Goal: Transaction & Acquisition: Purchase product/service

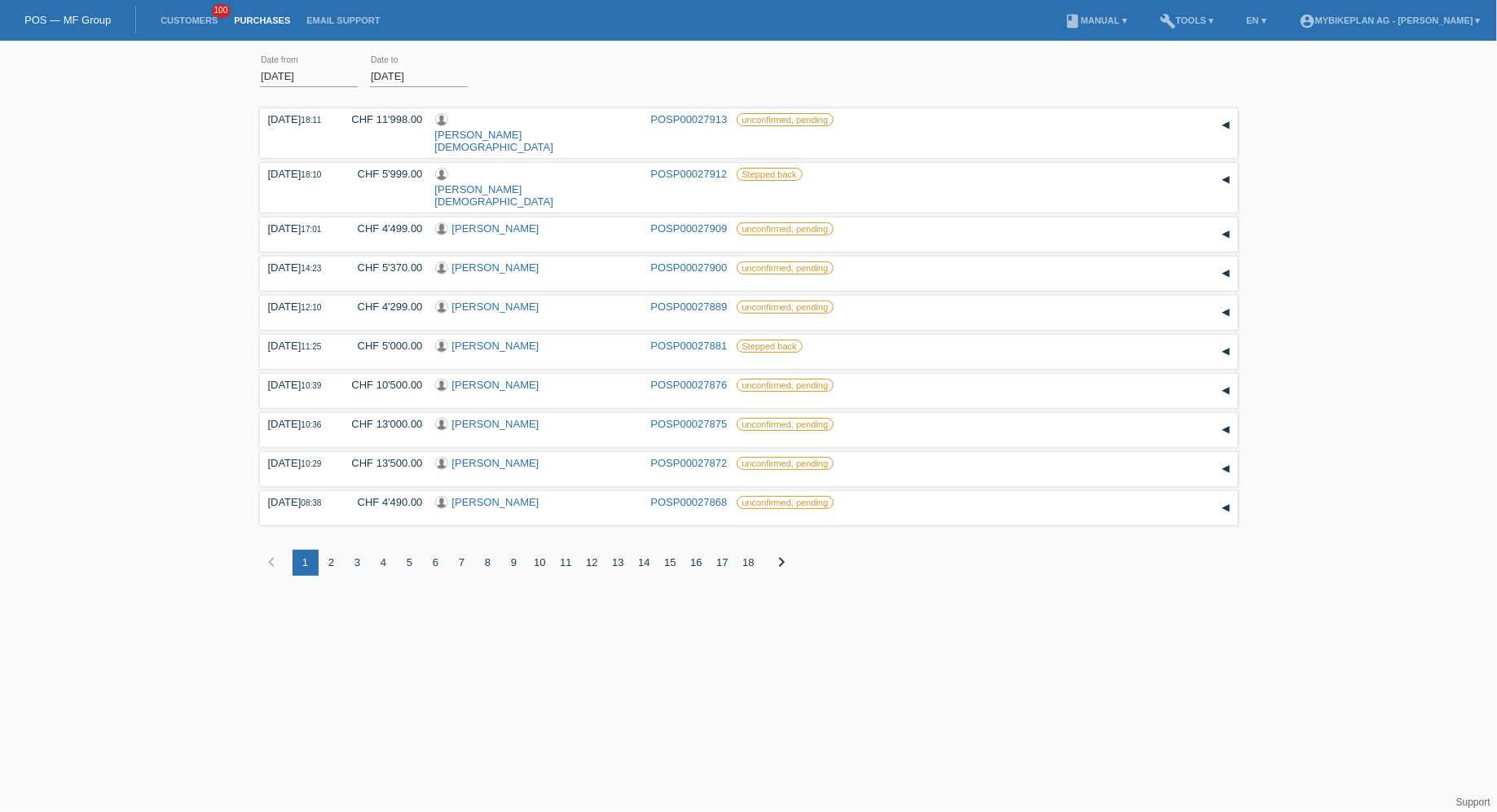
click at [204, 4] on li "Customers 100" at bounding box center [190, 20] width 74 height 41
click at [200, 10] on li "Customers 100" at bounding box center [190, 20] width 74 height 41
click at [176, 23] on link "Customers" at bounding box center [190, 20] width 74 height 10
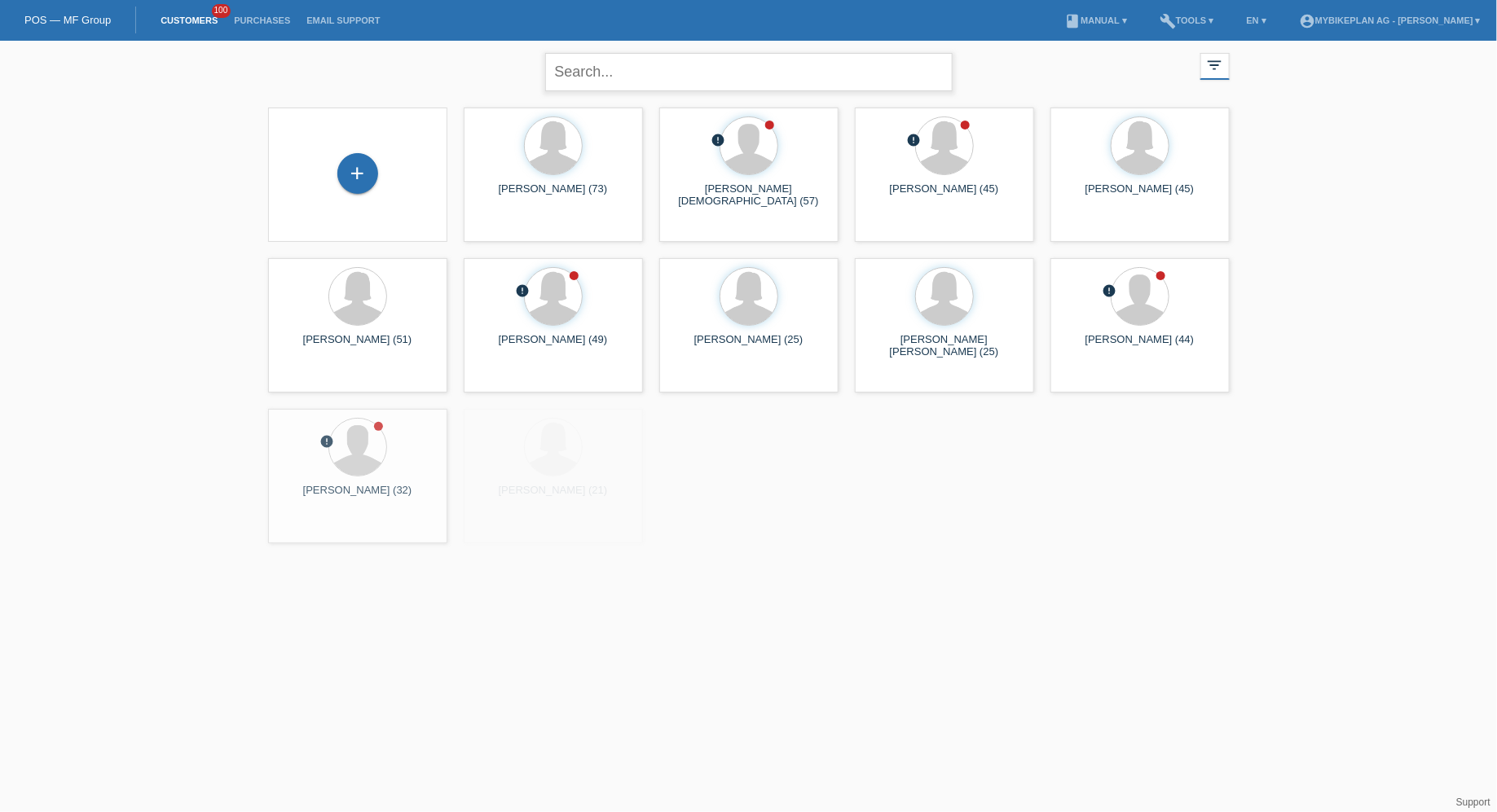
click at [711, 85] on input "text" at bounding box center [749, 72] width 407 height 39
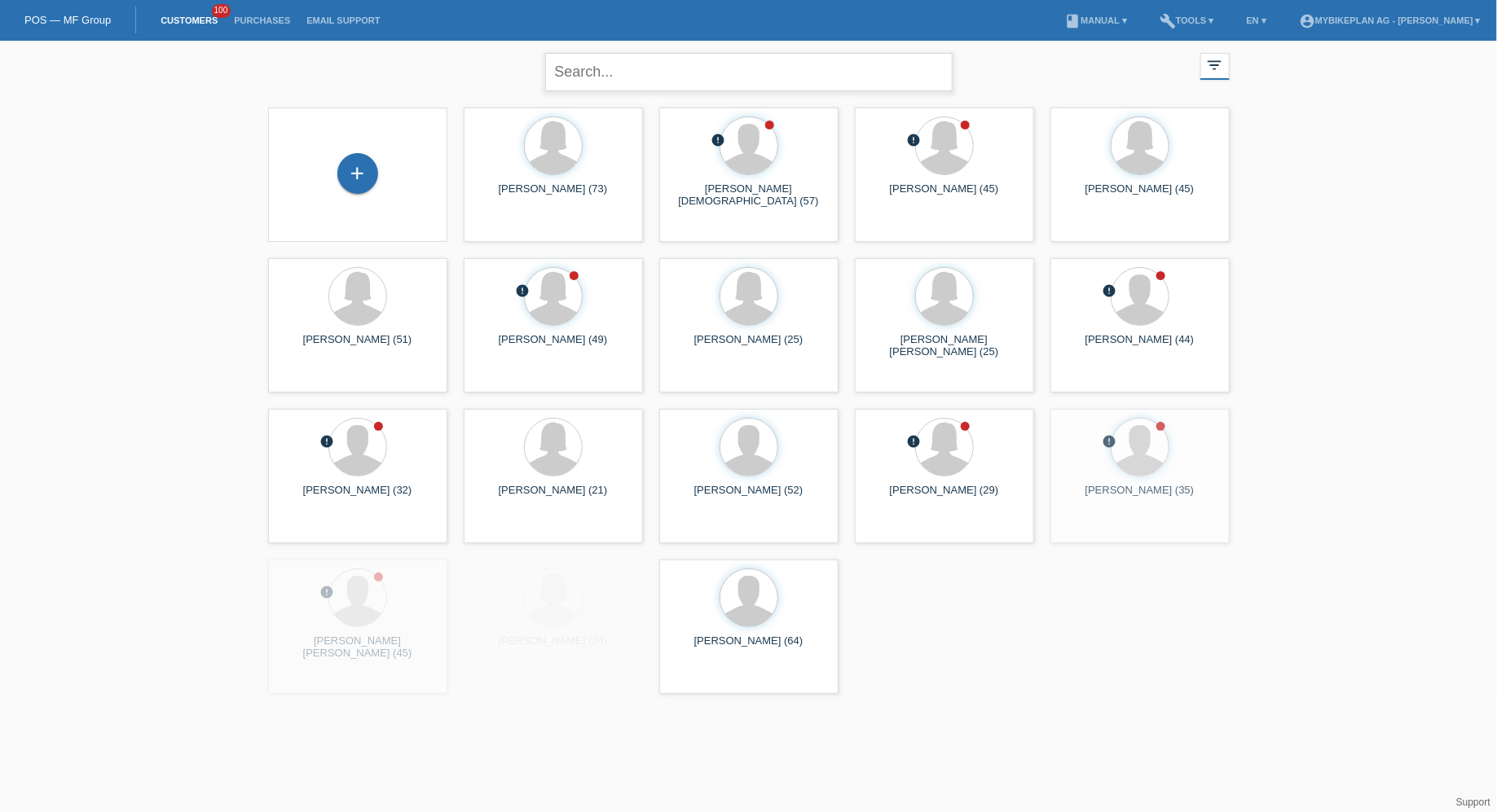
paste input "Alex Kunz"
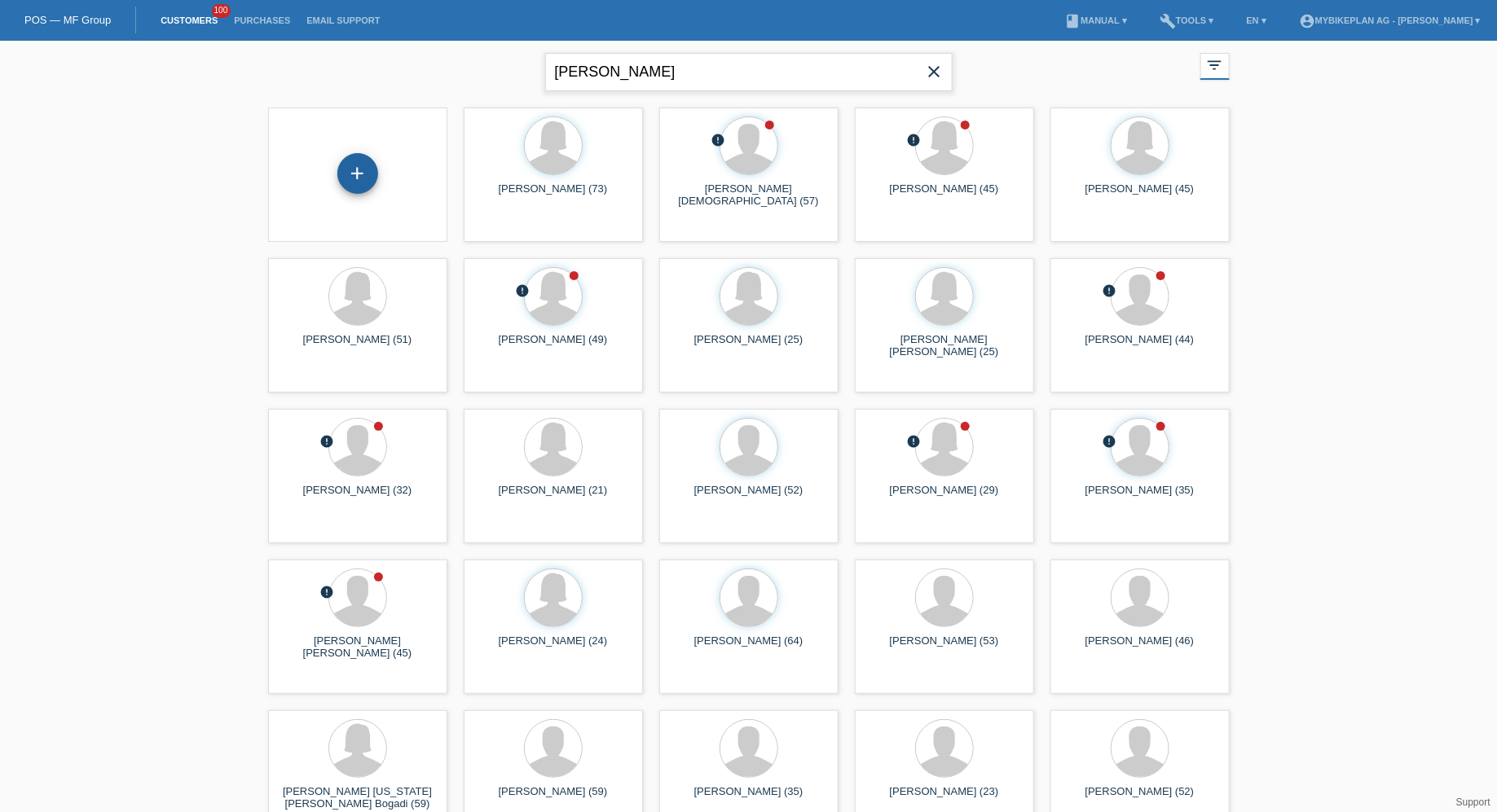
type input "Alex Kunz"
click at [354, 157] on div "+" at bounding box center [357, 173] width 40 height 40
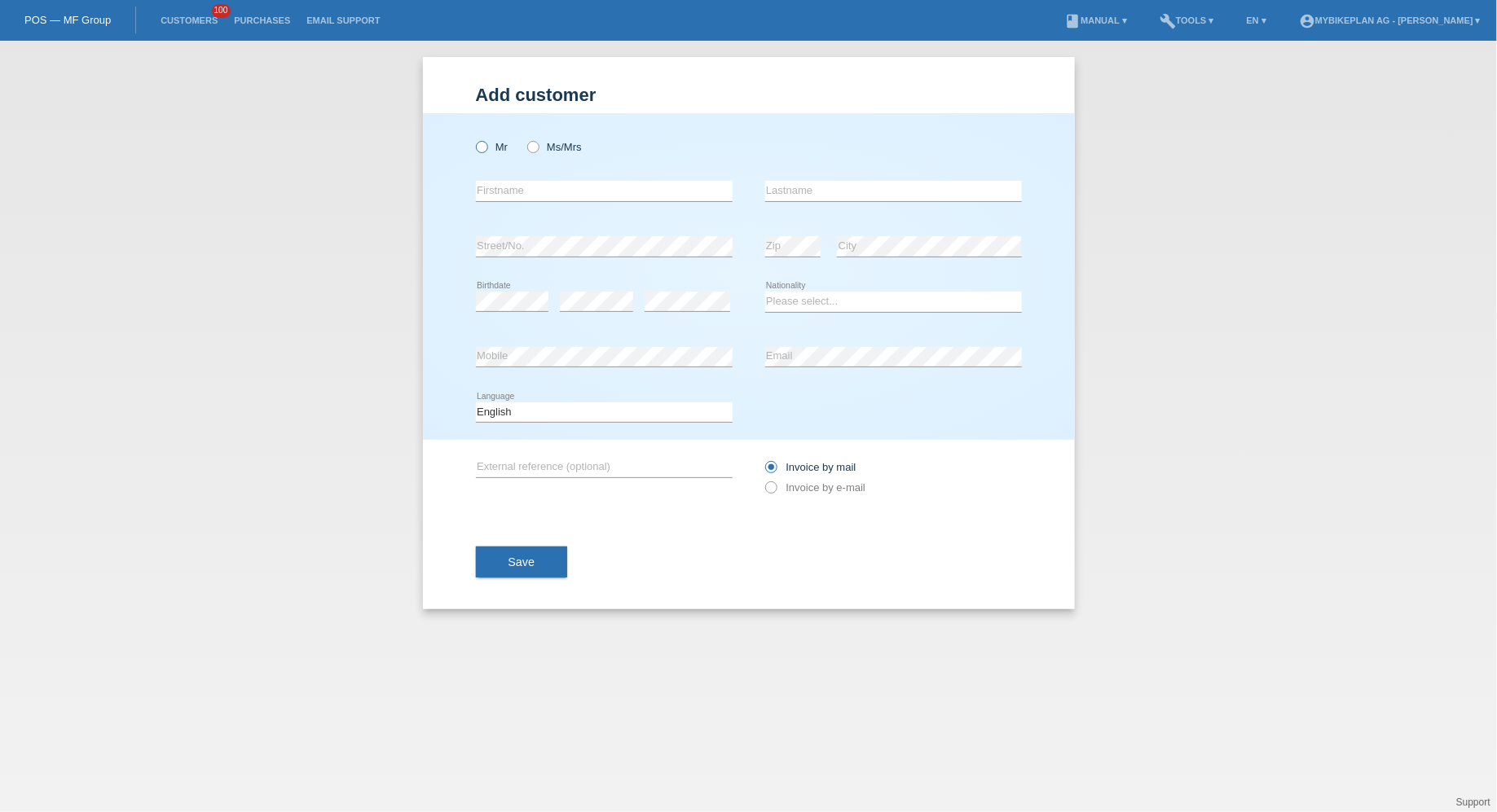
click at [490, 147] on label "Mr" at bounding box center [492, 147] width 32 height 12
click at [486, 147] on input "Mr" at bounding box center [481, 147] width 11 height 11
radio input "true"
click at [499, 190] on input "text" at bounding box center [604, 190] width 256 height 20
paste input "Alex Kunz"
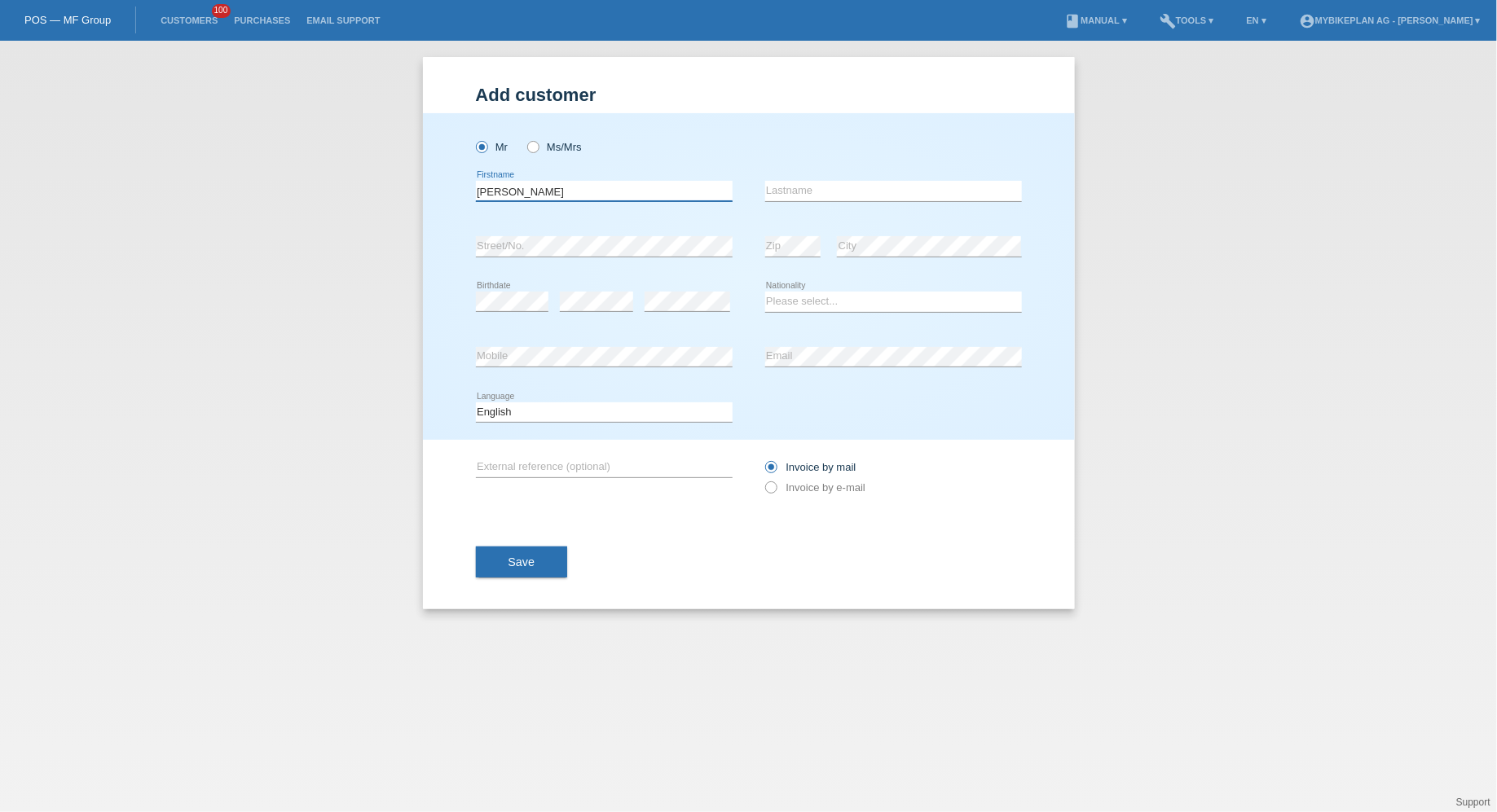
click at [508, 187] on input "Alex Kunz" at bounding box center [604, 190] width 256 height 20
type input "[PERSON_NAME]"
type input "Kunz"
select select "CH"
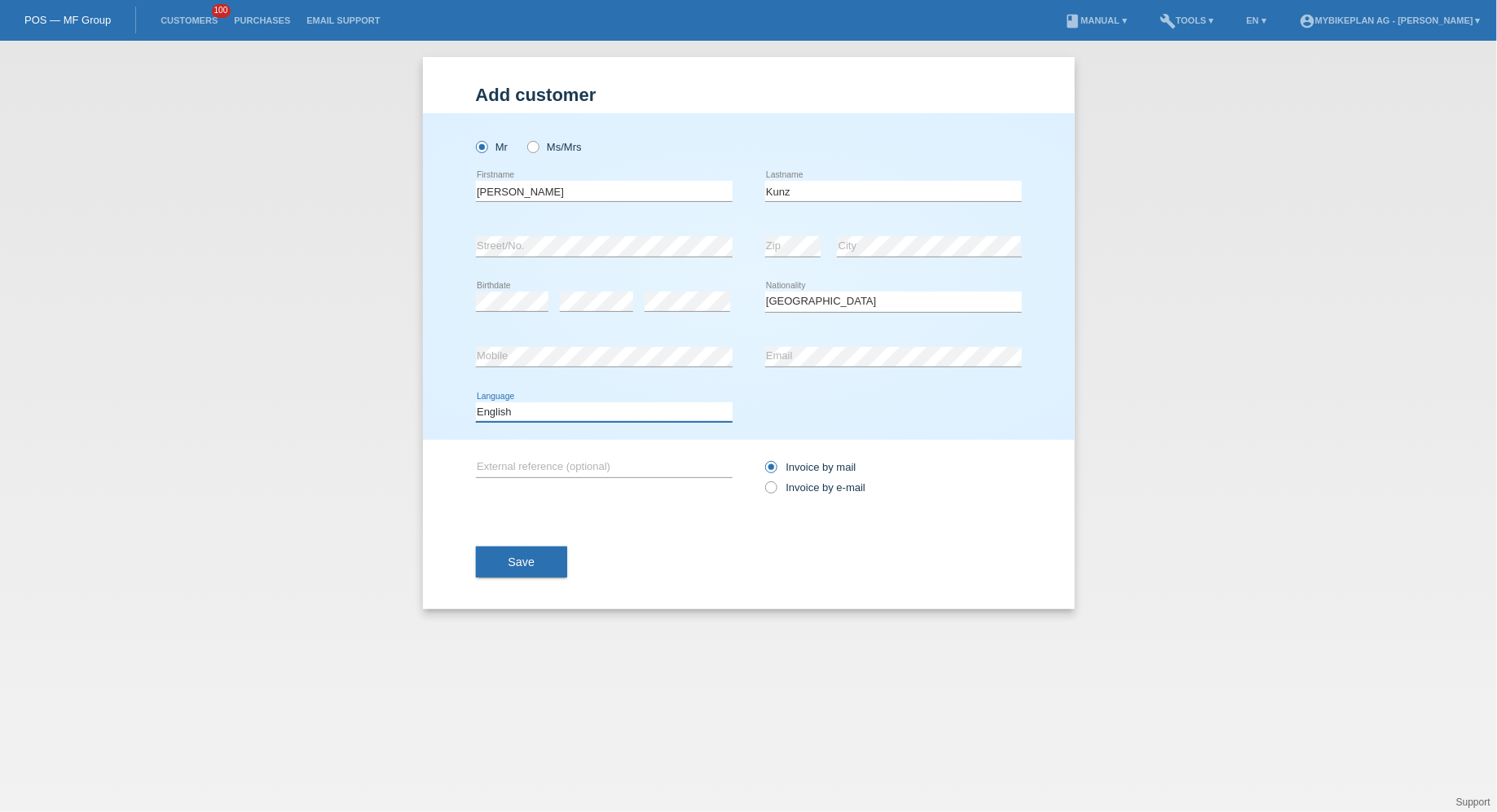
click at [646, 408] on select "Deutsch Français Italiano English" at bounding box center [604, 413] width 256 height 19
select select "de"
click at [476, 403] on select "Deutsch Français Italiano English" at bounding box center [604, 413] width 256 height 19
click at [796, 490] on label "Invoice by e-mail" at bounding box center [816, 488] width 101 height 12
click at [776, 490] on input "Invoice by e-mail" at bounding box center [771, 492] width 11 height 20
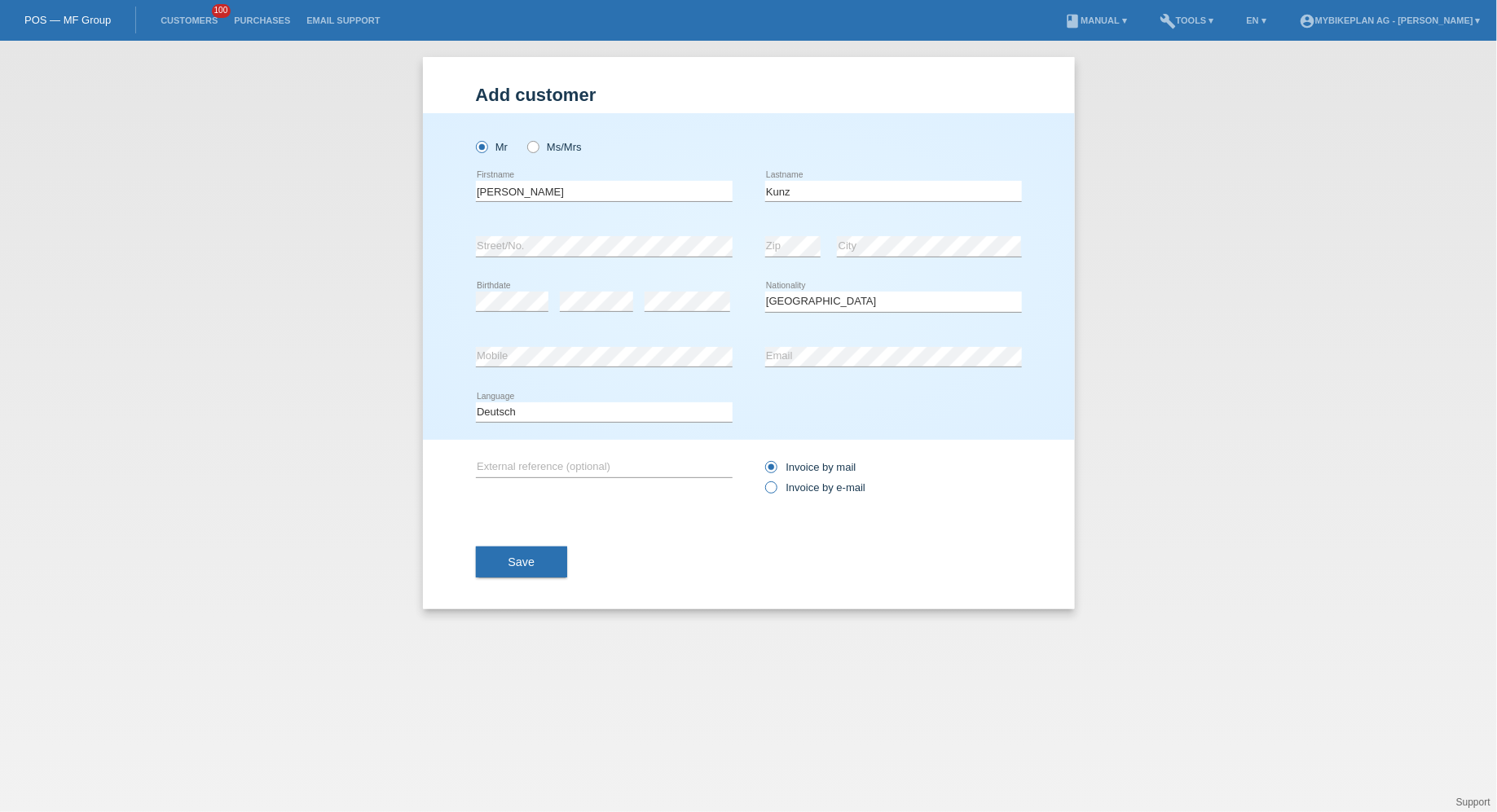
radio input "true"
click at [517, 550] on button "Save" at bounding box center [522, 562] width 92 height 31
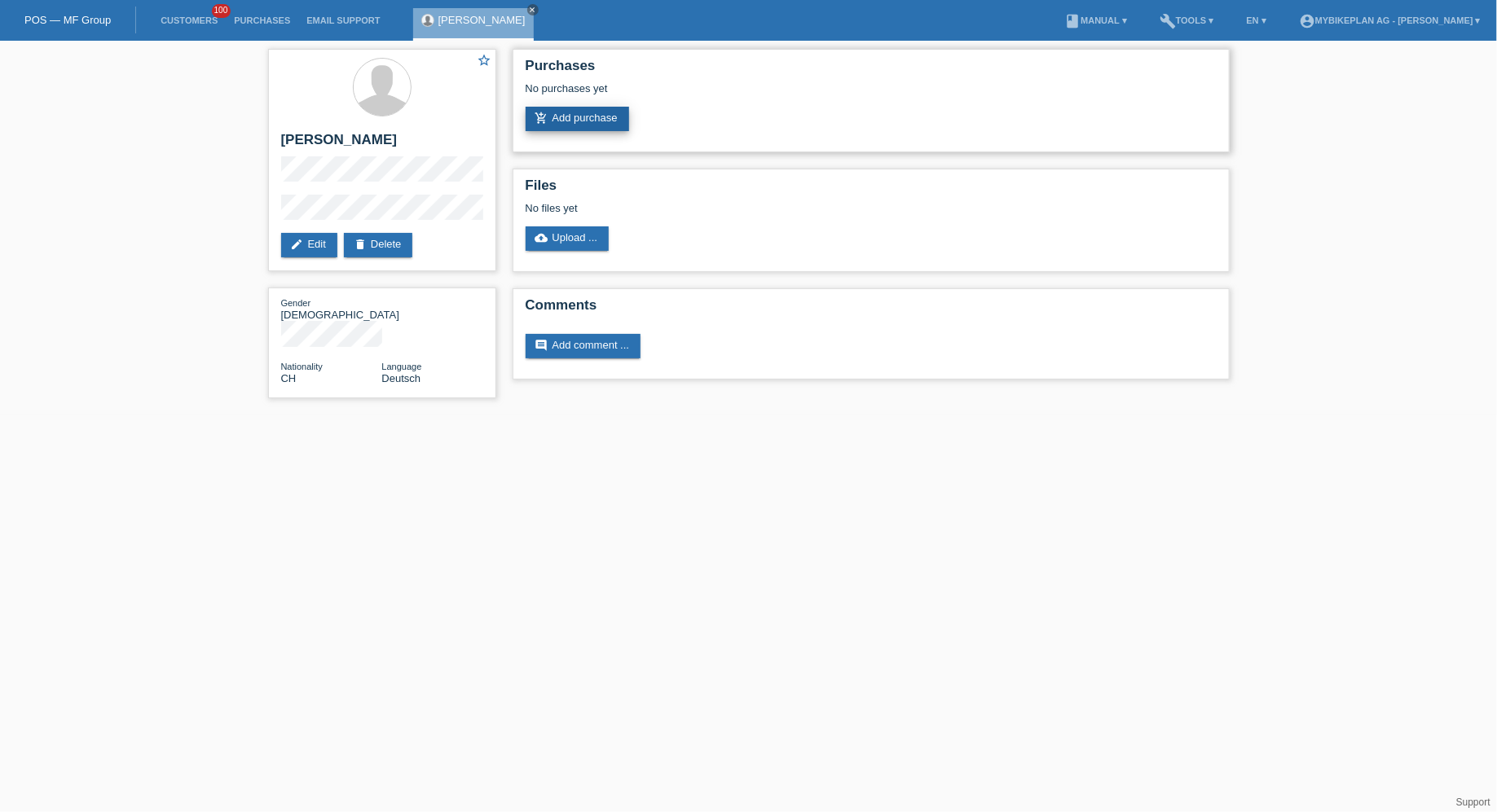
click at [563, 123] on link "add_shopping_cart Add purchase" at bounding box center [578, 119] width 104 height 25
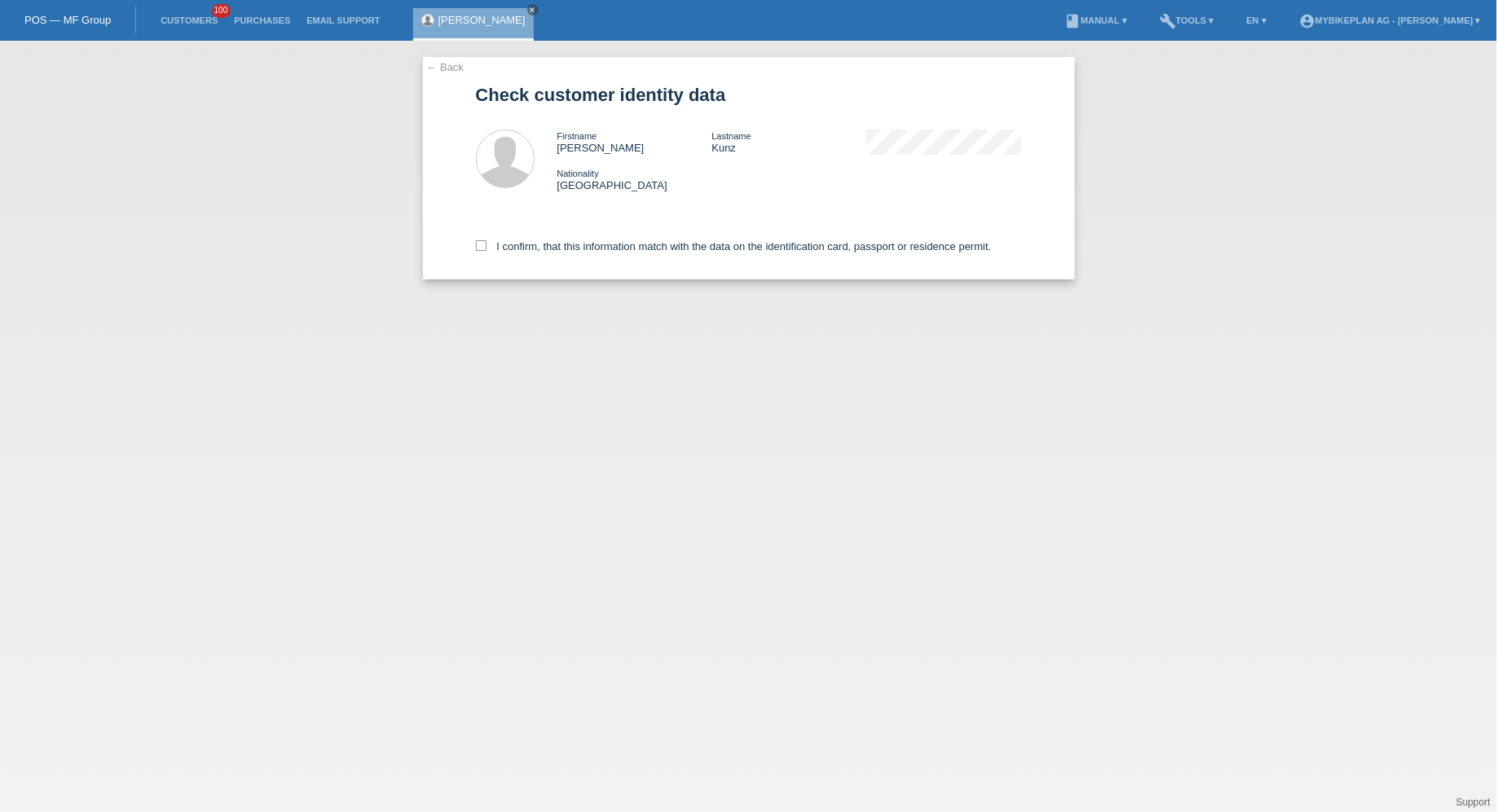
click at [520, 241] on div "I confirm, that this information match with the data on the identification card…" at bounding box center [749, 244] width 546 height 72
click at [519, 248] on label "I confirm, that this information match with the data on the identification card…" at bounding box center [734, 247] width 516 height 12
click at [486, 248] on input "I confirm, that this information match with the data on the identification card…" at bounding box center [481, 246] width 11 height 11
checkbox input "true"
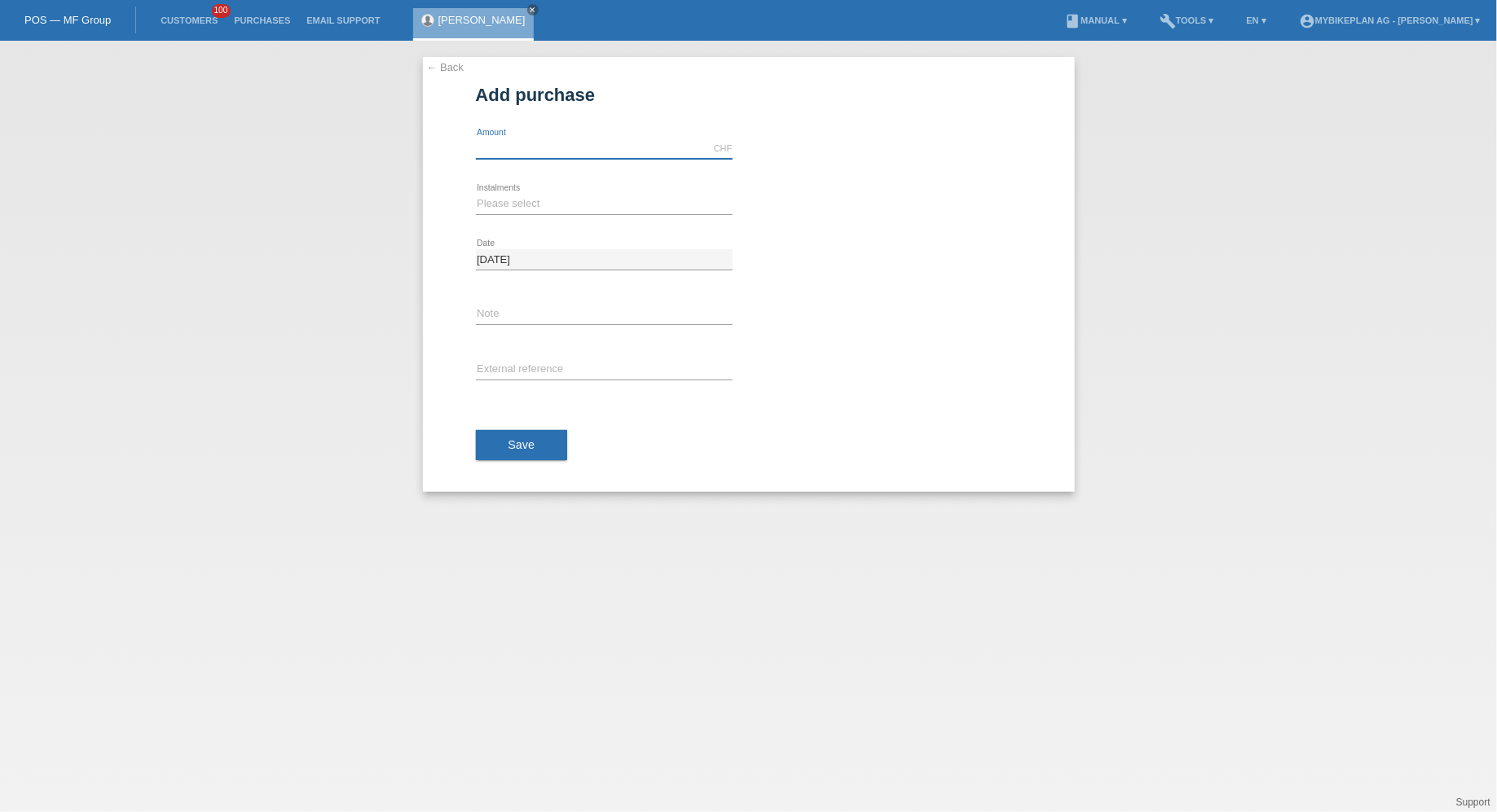
click at [560, 157] on input "text" at bounding box center [604, 148] width 256 height 20
type input "3999.00"
click at [492, 189] on div "Please select 6 instalments 12 instalments 18 instalments 24 instalments 36 ins…" at bounding box center [604, 204] width 256 height 55
click at [492, 209] on select "Please select 6 instalments 12 instalments 18 instalments 24 instalments 36 ins…" at bounding box center [604, 204] width 256 height 19
select select "488"
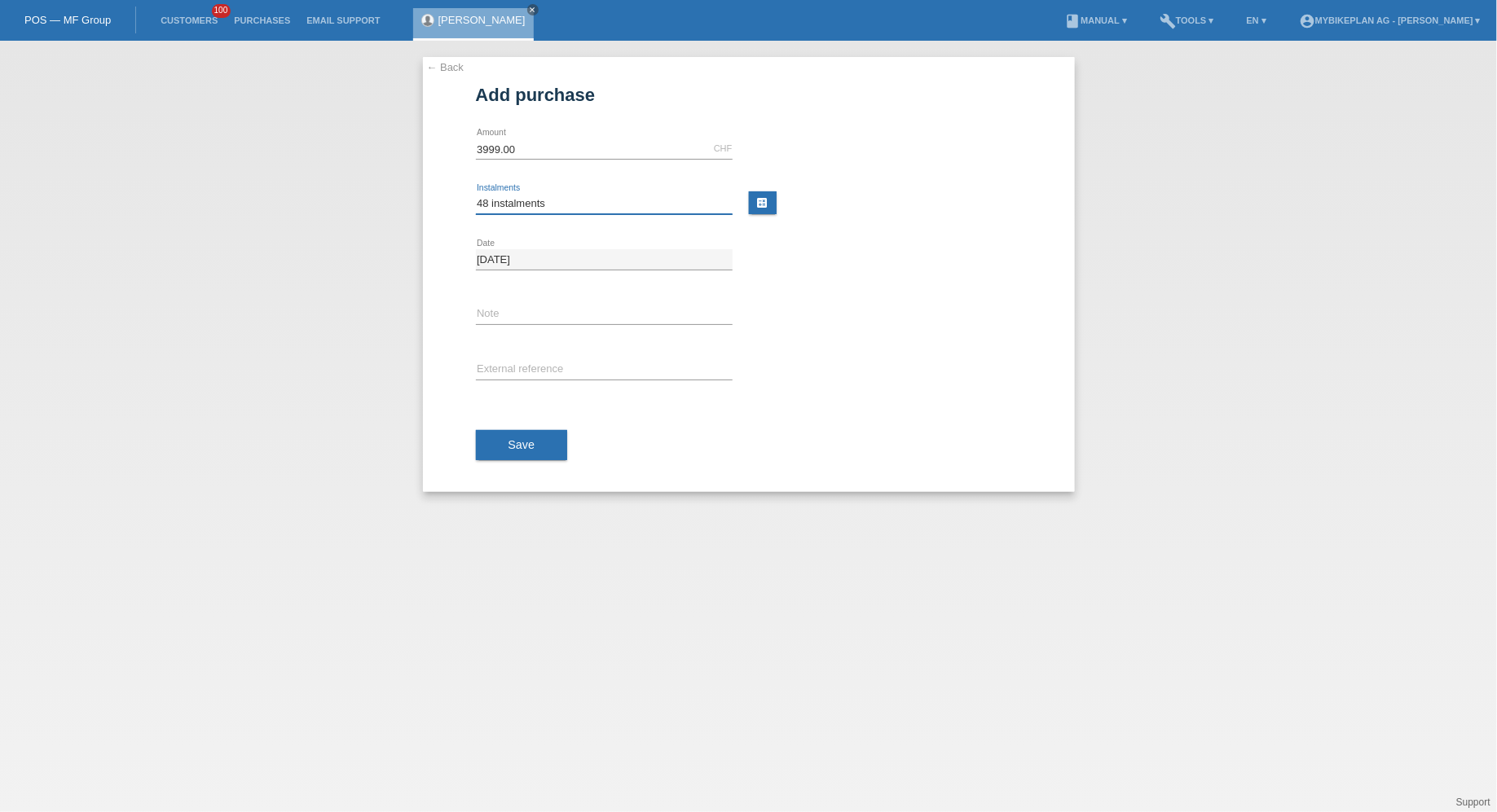
click at [476, 194] on select "Please select 6 instalments 12 instalments 18 instalments 24 instalments 36 ins…" at bounding box center [604, 204] width 256 height 19
click at [508, 383] on div "error External reference" at bounding box center [604, 370] width 256 height 55
click at [513, 369] on input "text" at bounding box center [604, 370] width 256 height 20
paste input "44364356618"
type input "44364356618"
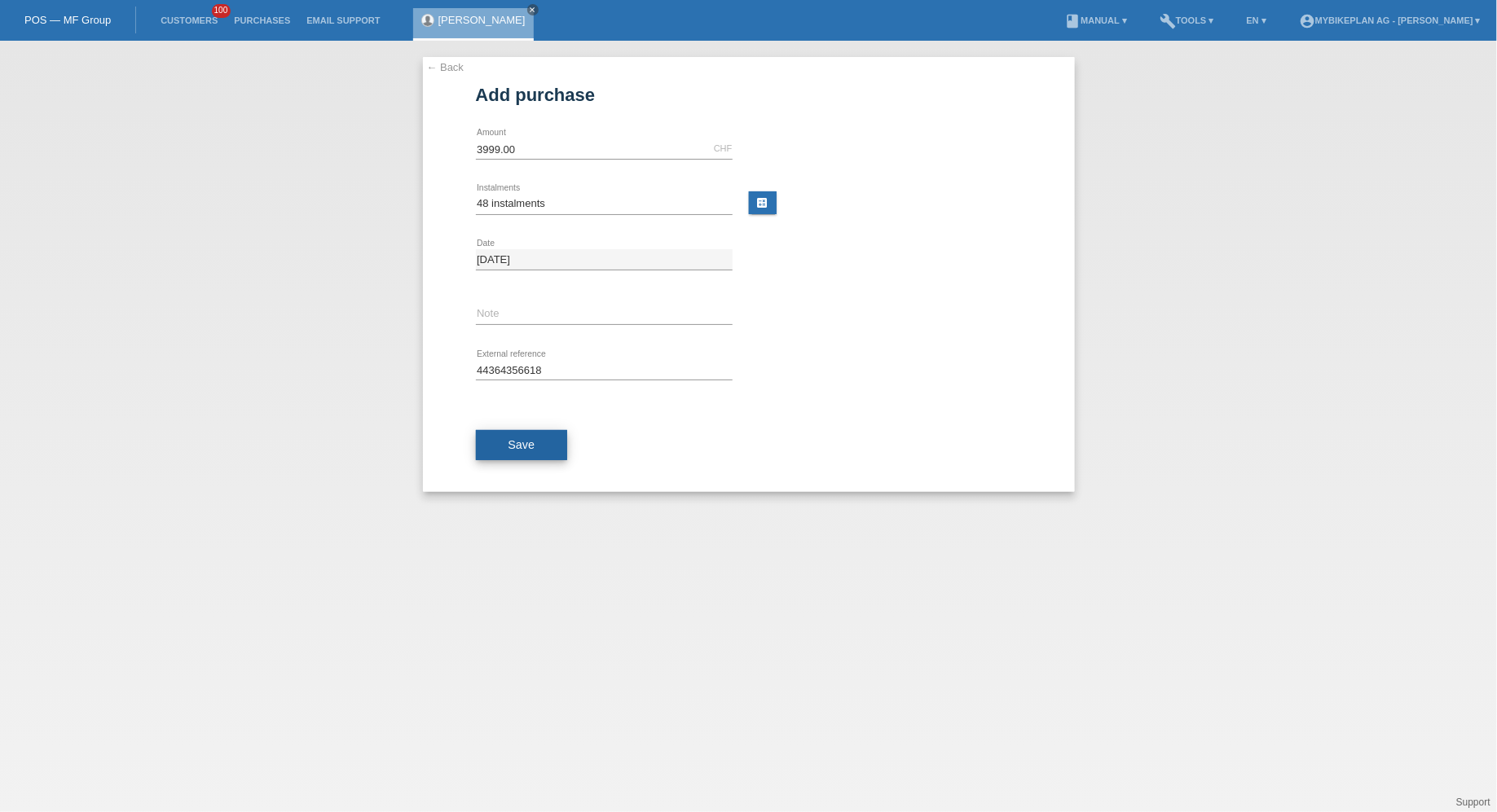
click at [511, 435] on button "Save" at bounding box center [522, 445] width 92 height 31
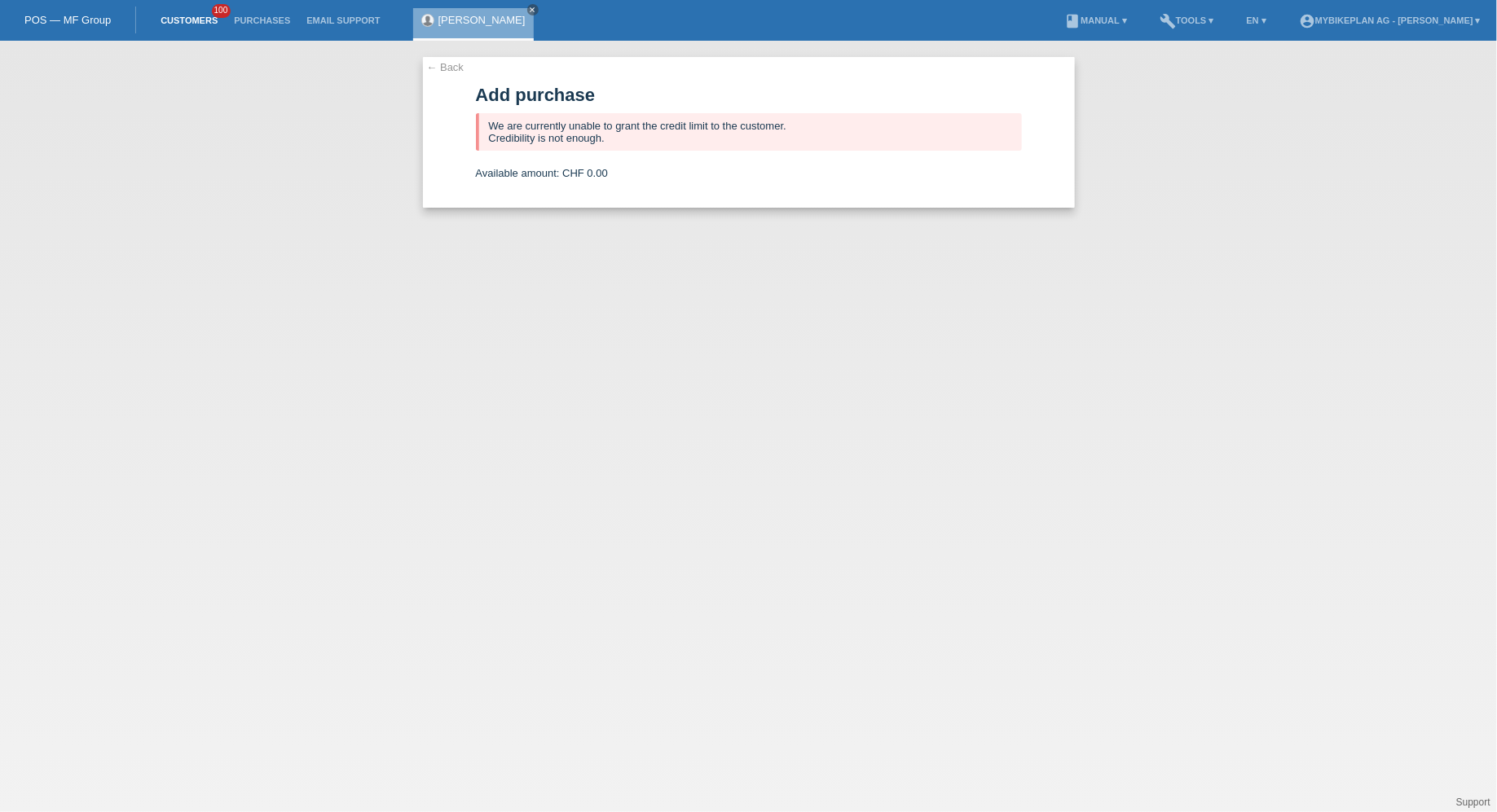
click at [178, 20] on link "Customers" at bounding box center [190, 20] width 74 height 10
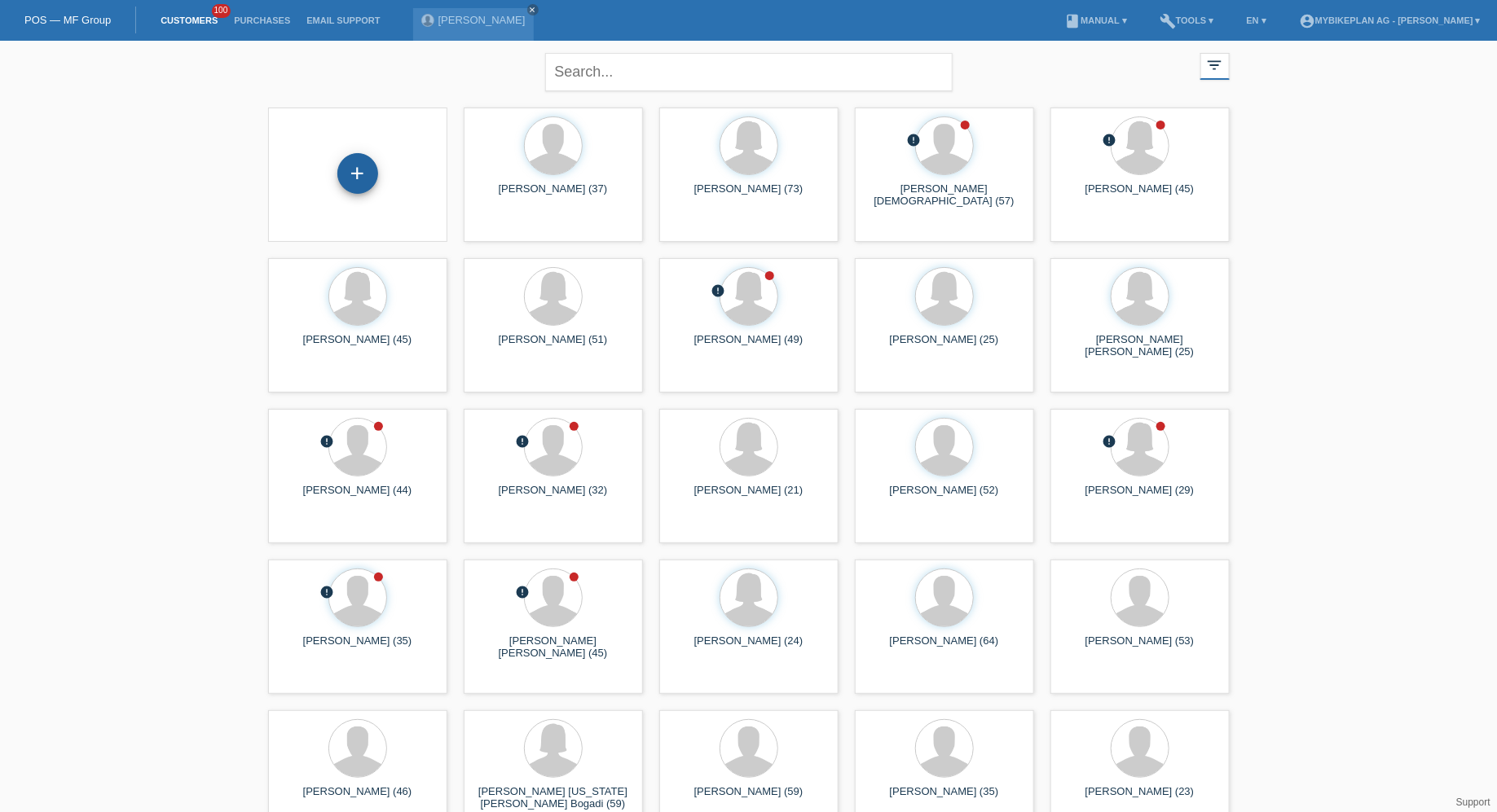
click at [357, 168] on div "+" at bounding box center [357, 173] width 40 height 40
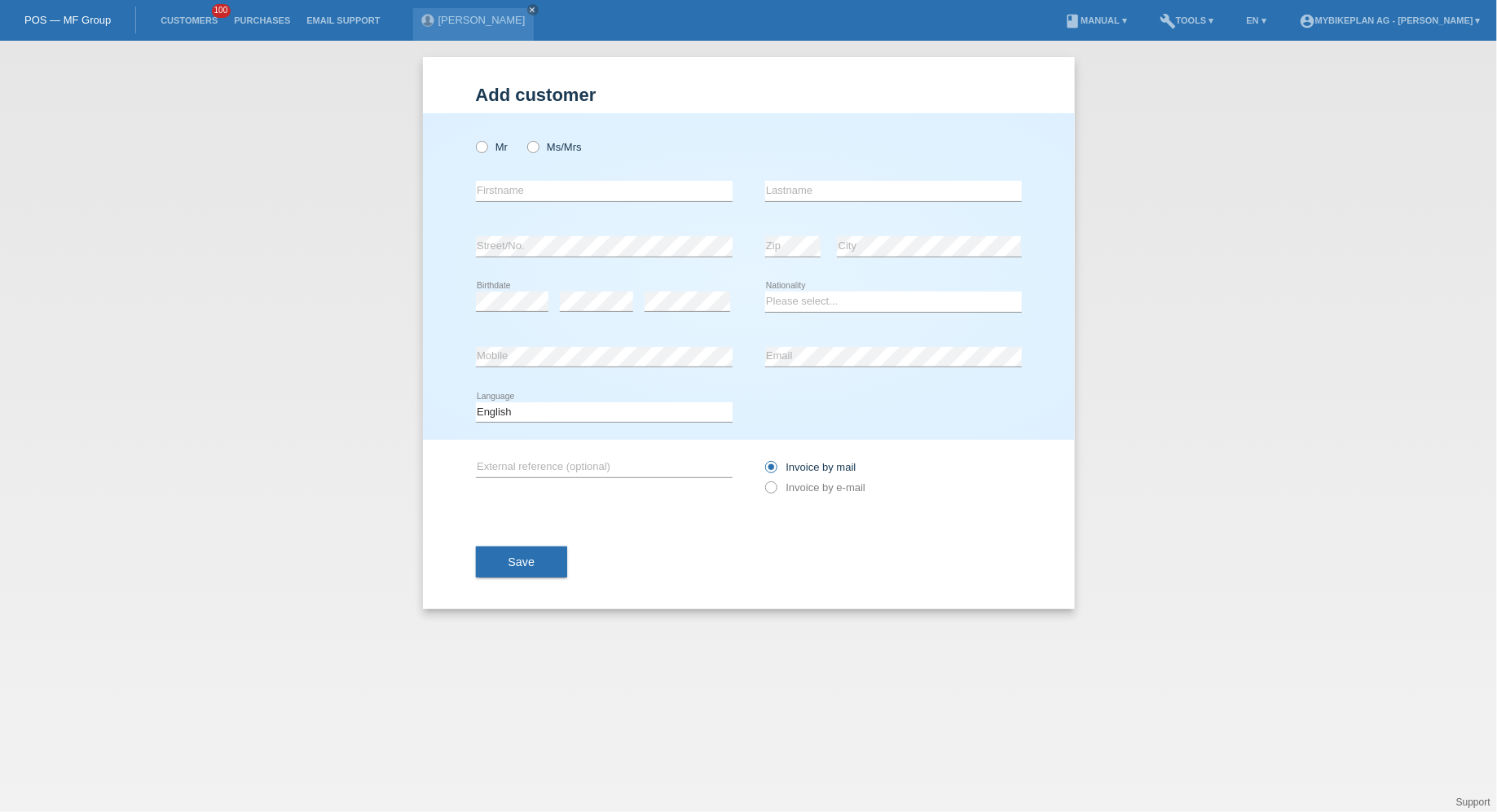
click at [473, 159] on div "Mr Ms/Mrs error Firstname Zip" at bounding box center [749, 277] width 652 height 327
click at [480, 158] on div "Mr Ms/Mrs" at bounding box center [604, 147] width 256 height 33
click at [480, 155] on div "Mr Ms/Mrs" at bounding box center [604, 147] width 256 height 33
click at [472, 139] on icon at bounding box center [472, 139] width 0 height 0
click at [480, 149] on input "Mr" at bounding box center [481, 147] width 11 height 11
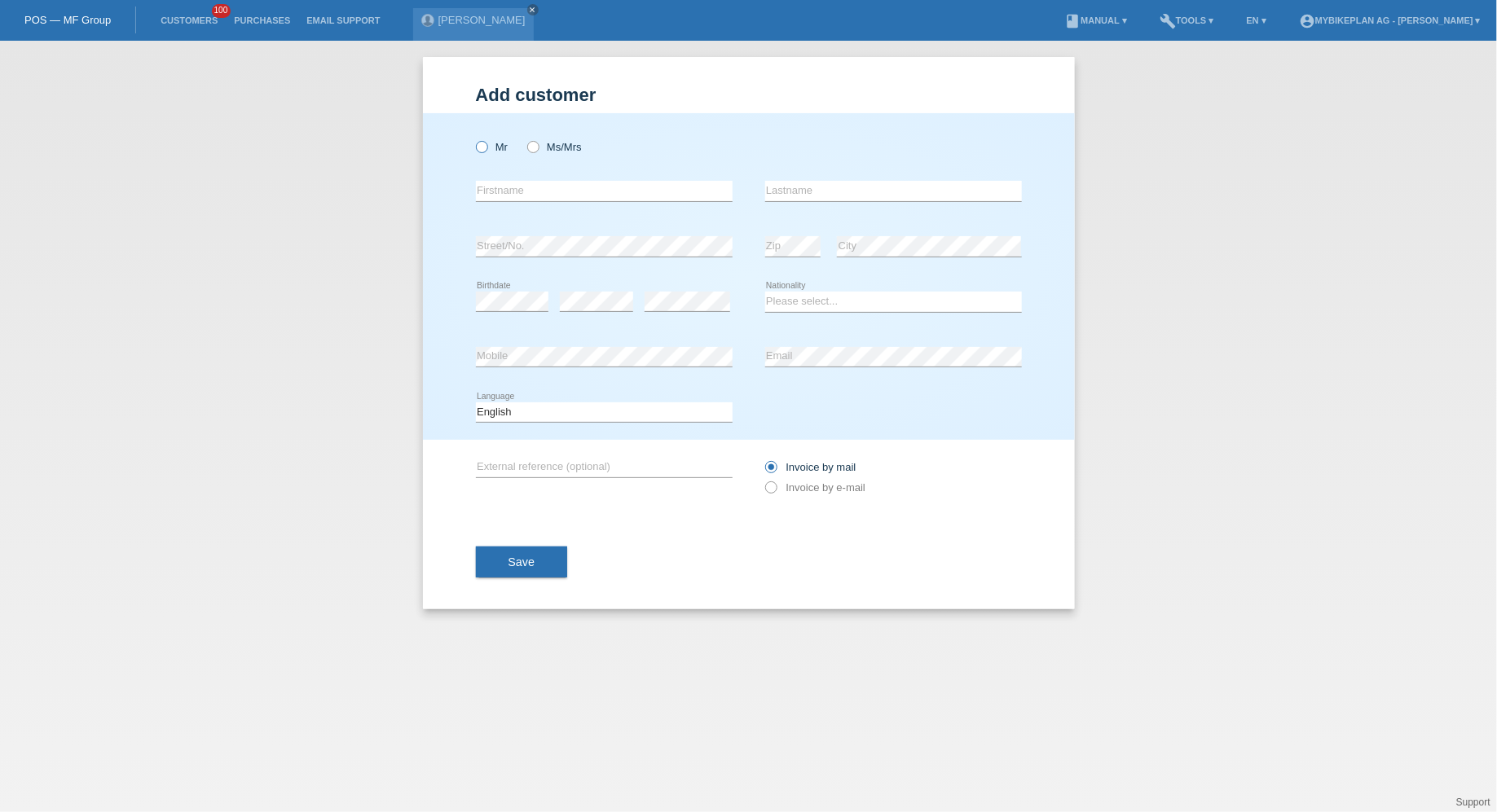
radio input "true"
click at [494, 191] on input "text" at bounding box center [604, 190] width 256 height 20
paste input "[PERSON_NAME]"
click at [538, 191] on input "[PERSON_NAME]" at bounding box center [604, 190] width 256 height 20
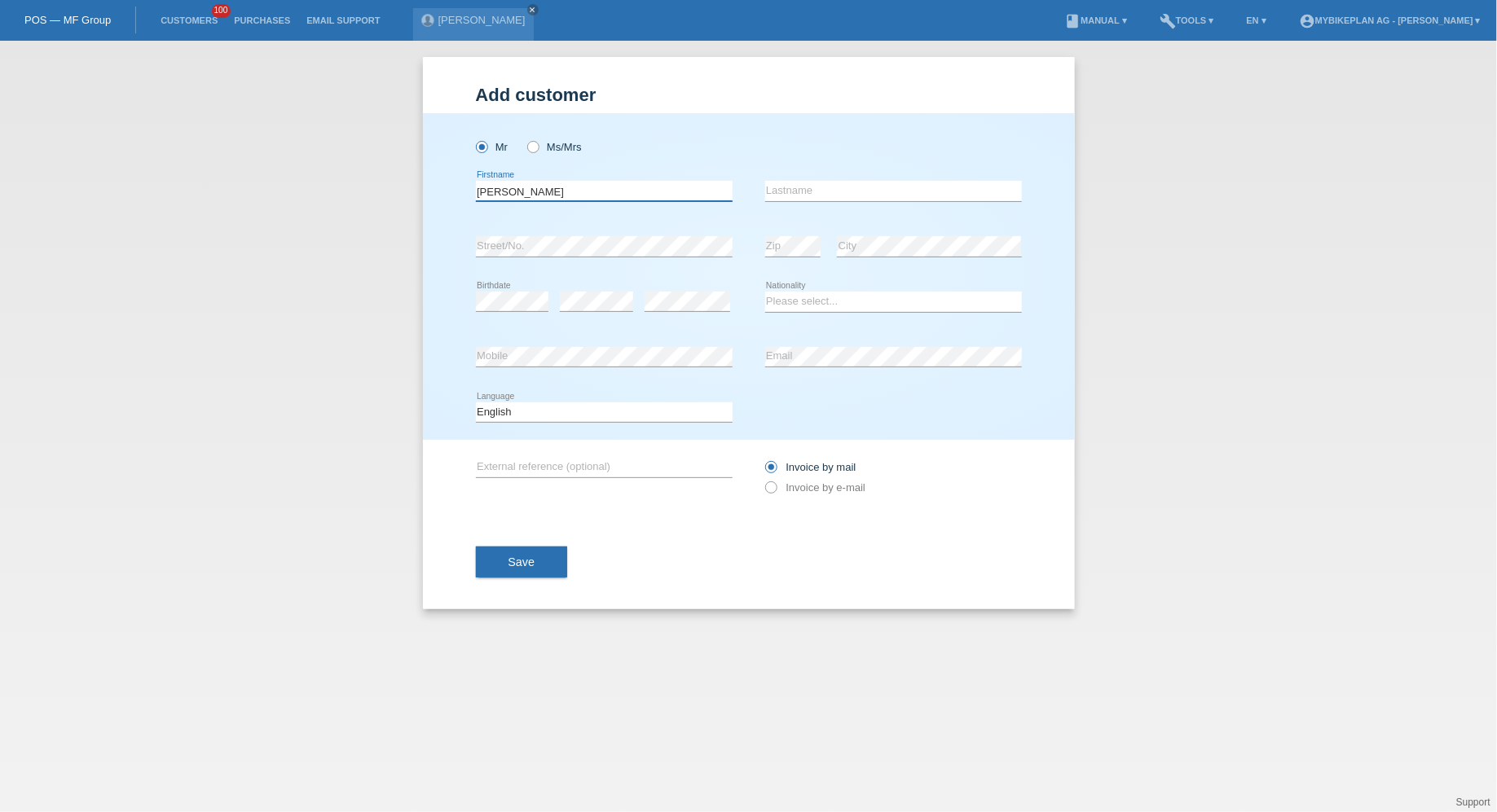
type input "[PERSON_NAME]"
paste input "Kostewicz"
type input "Kostewicz"
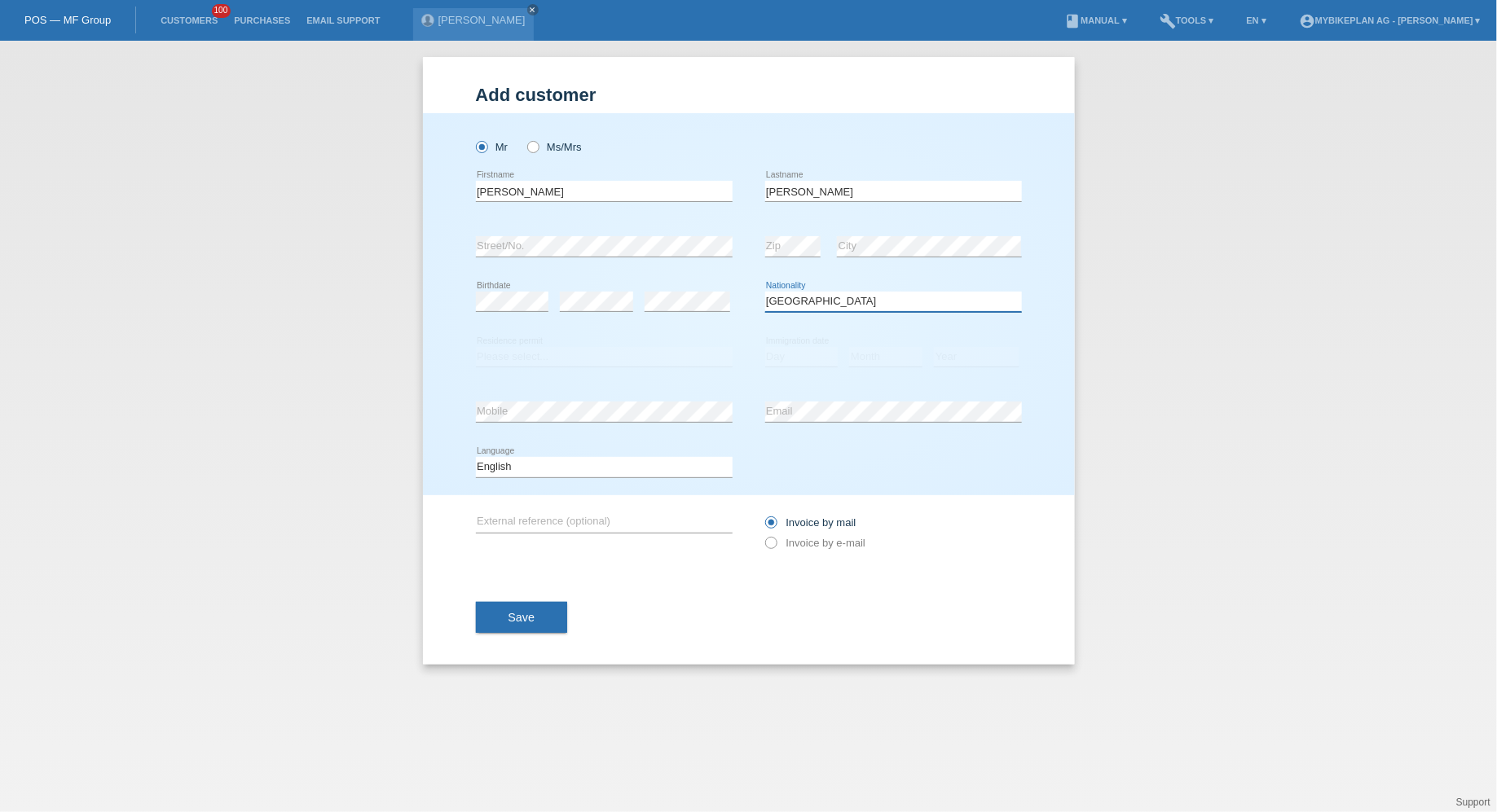
select select "PL"
select select "B"
select select "01"
select select "03"
click at [966, 356] on select "Year 2025 2024 2023 2022 2021 2020 2019 2018 2017 2016 2015 2014 2013 2012 2011…" at bounding box center [976, 356] width 85 height 19
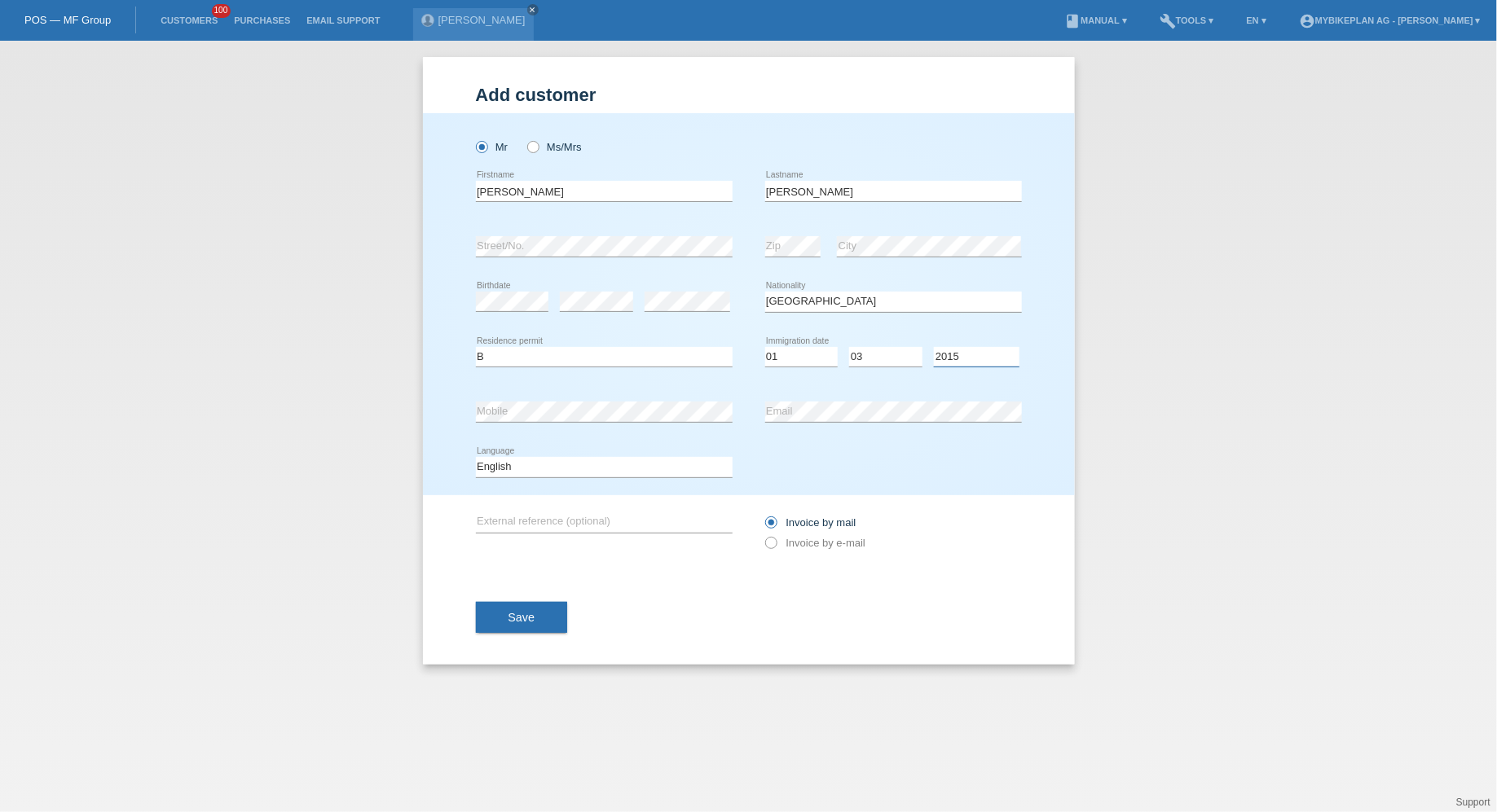
select select "2021"
click at [934, 347] on select "Year 2025 2024 2023 2022 2021 2020 2019 2018 2017 2016 2015 2014 2013 2012 2011…" at bounding box center [976, 356] width 85 height 19
click at [623, 461] on select "Deutsch Français Italiano English" at bounding box center [604, 467] width 256 height 19
select select "de"
click at [476, 457] on select "Deutsch Français Italiano English" at bounding box center [604, 467] width 256 height 19
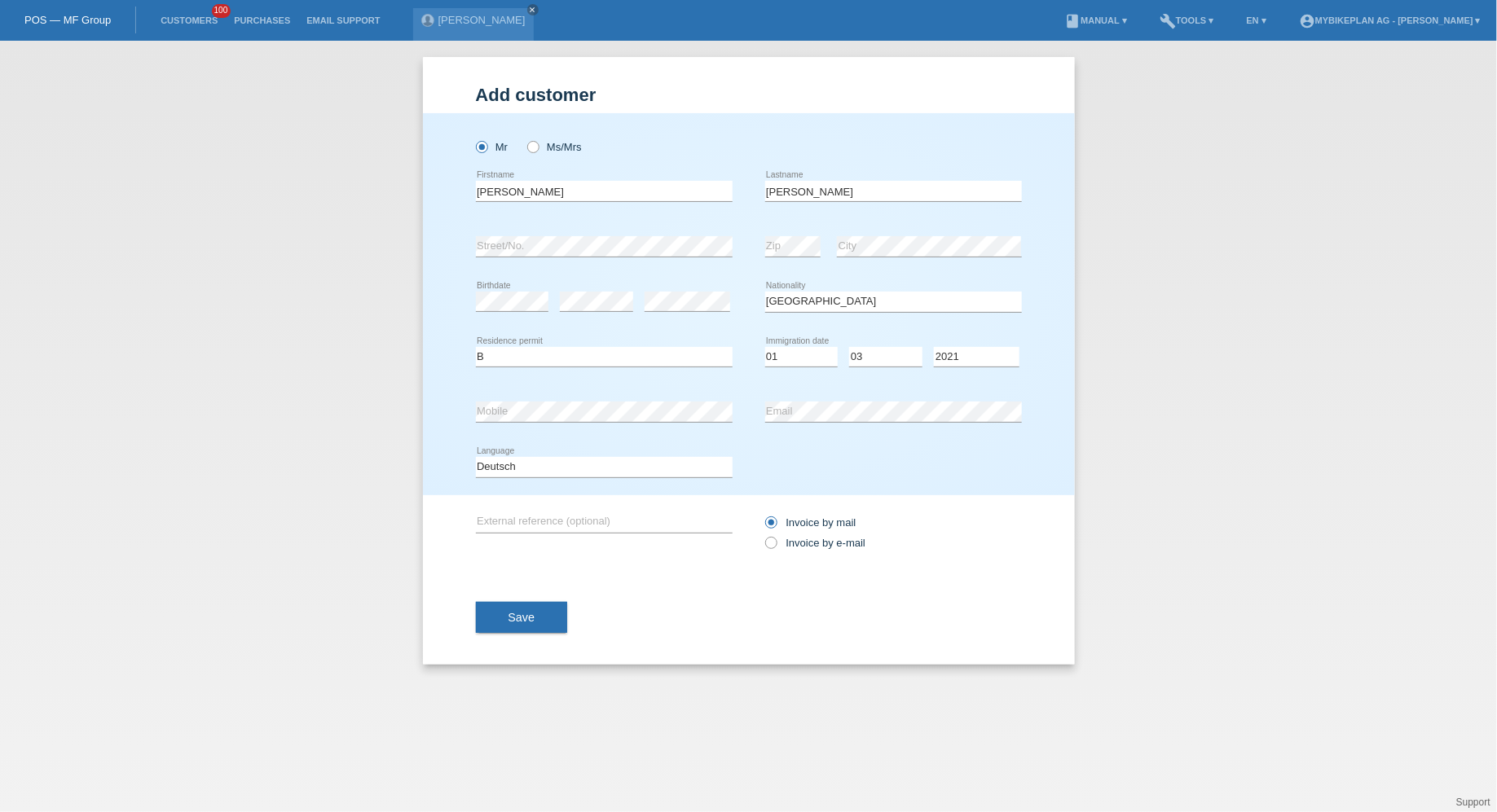
click at [788, 534] on div "Invoice by mail Invoice by e-mail" at bounding box center [894, 533] width 256 height 40
click at [788, 541] on label "Invoice by e-mail" at bounding box center [816, 543] width 101 height 12
click at [776, 541] on input "Invoice by e-mail" at bounding box center [771, 547] width 11 height 20
radio input "true"
click at [496, 591] on div "Save" at bounding box center [749, 618] width 546 height 95
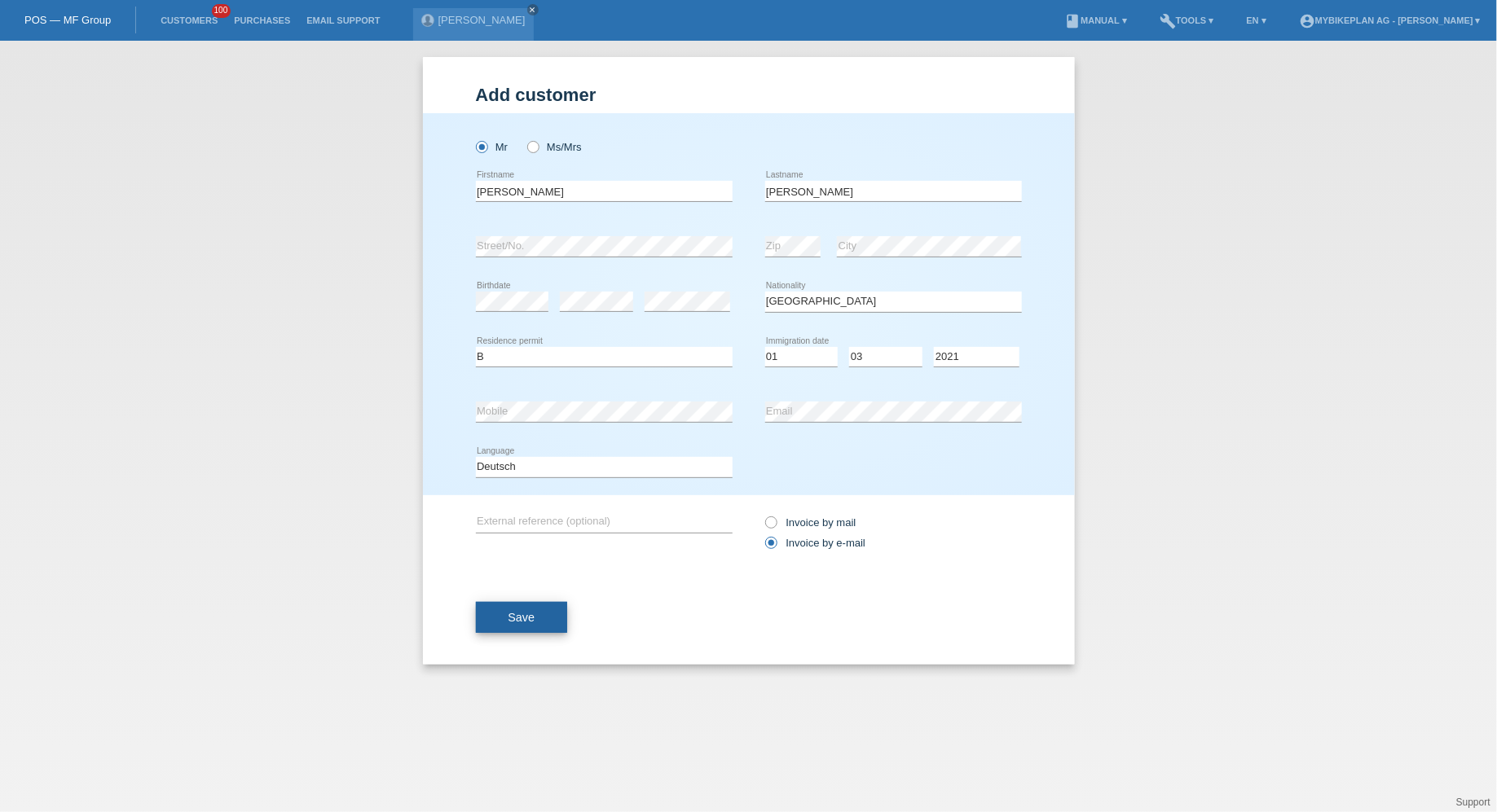
click at [496, 609] on button "Save" at bounding box center [522, 617] width 92 height 31
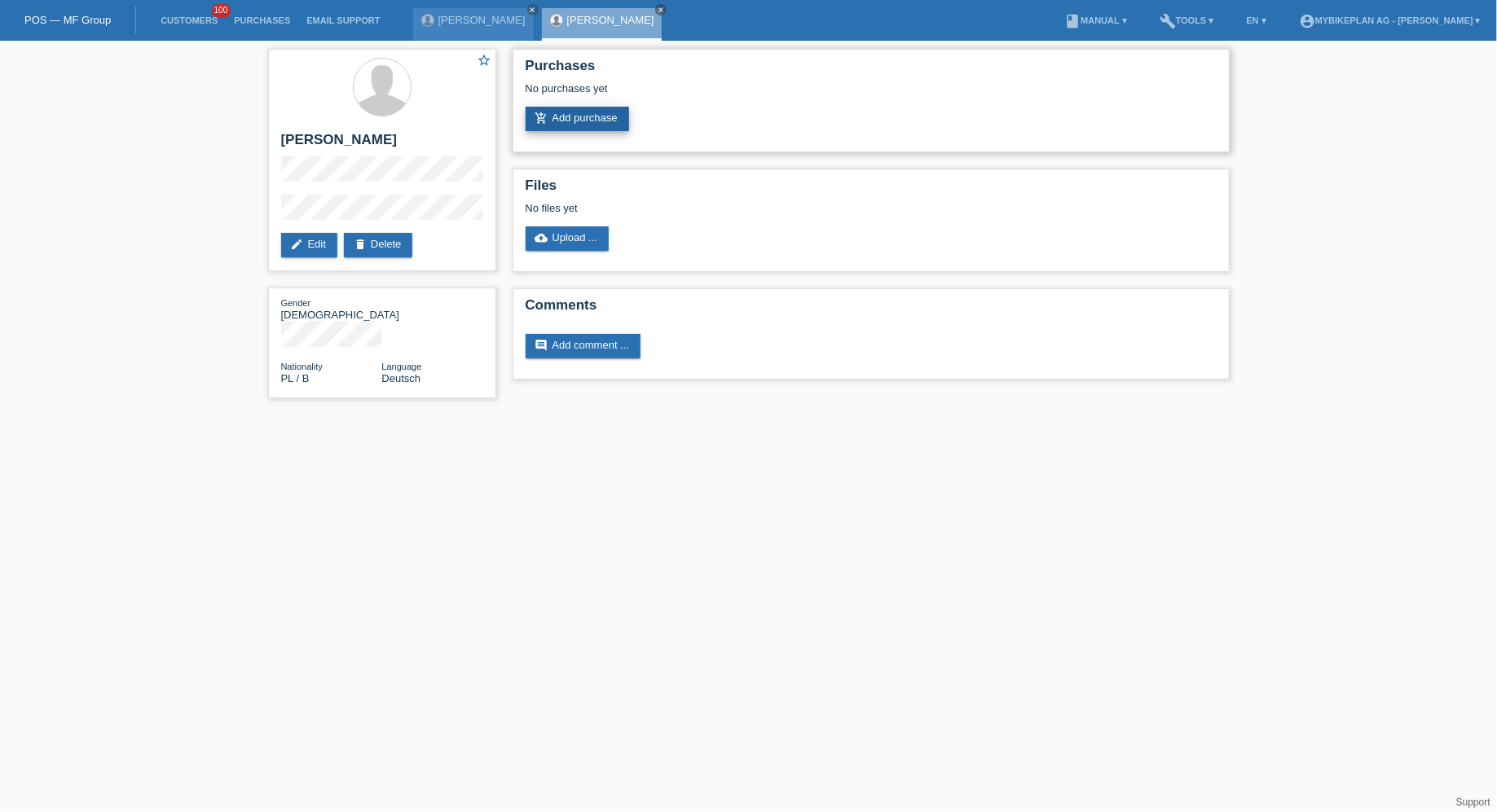
click at [567, 127] on link "add_shopping_cart Add purchase" at bounding box center [578, 119] width 104 height 25
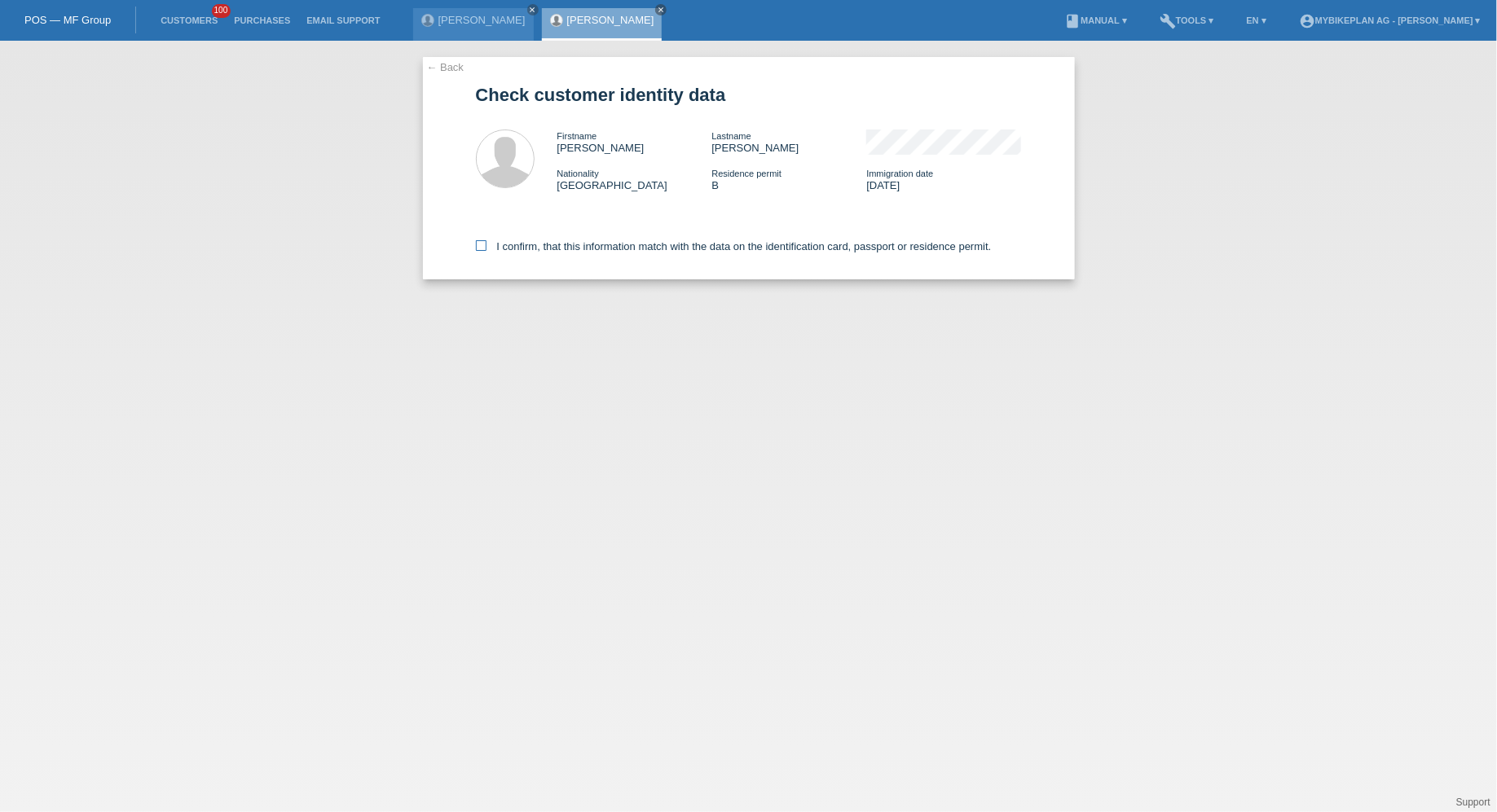
click at [535, 242] on label "I confirm, that this information match with the data on the identification card…" at bounding box center [734, 247] width 516 height 12
click at [486, 242] on input "I confirm, that this information match with the data on the identification card…" at bounding box center [481, 246] width 11 height 11
checkbox input "true"
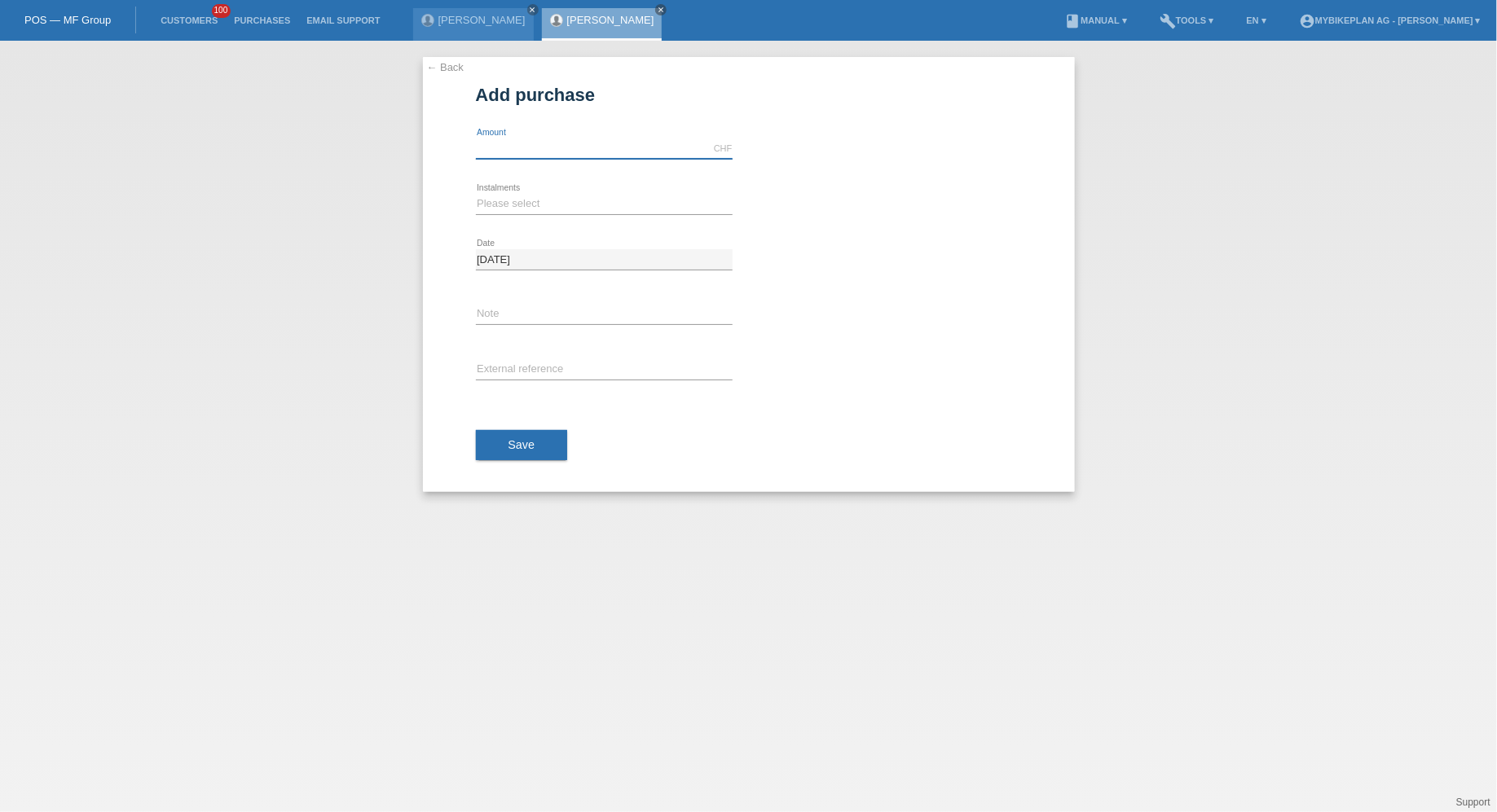
click at [524, 155] on input "text" at bounding box center [604, 148] width 256 height 20
type input "12999.00"
click at [496, 198] on select "Please select 6 instalments 12 instalments 18 instalments 24 instalments 36 ins…" at bounding box center [604, 204] width 256 height 19
select select "488"
click at [476, 194] on select "Please select 6 instalments 12 instalments 18 instalments 24 instalments 36 ins…" at bounding box center [604, 204] width 256 height 19
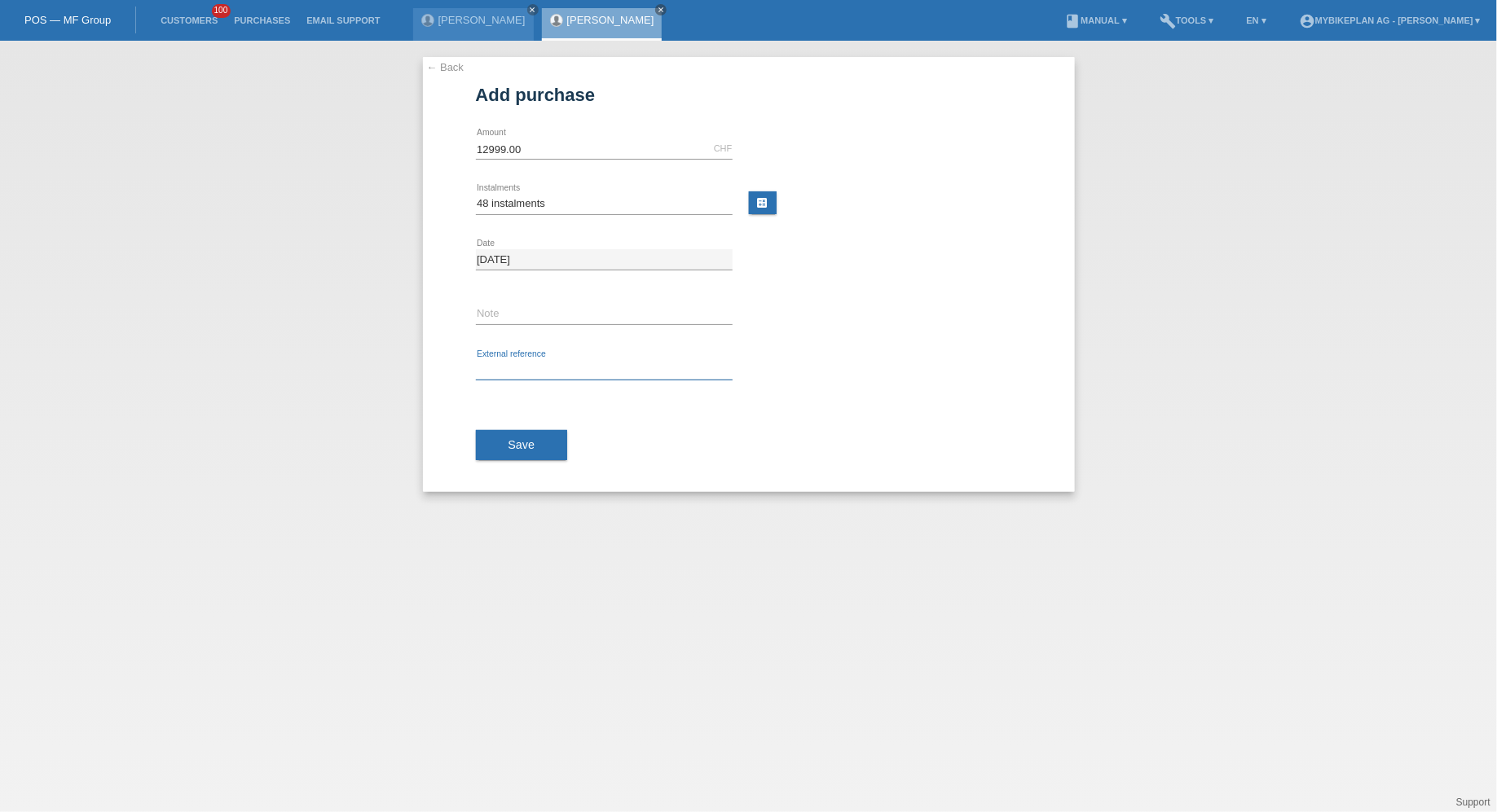
click at [536, 373] on input "text" at bounding box center [604, 370] width 256 height 20
paste input "44390792745"
type input "44390792745"
click at [522, 205] on select "Please select 6 instalments 12 instalments 18 instalments 24 instalments 36 ins…" at bounding box center [604, 204] width 256 height 19
select select "487"
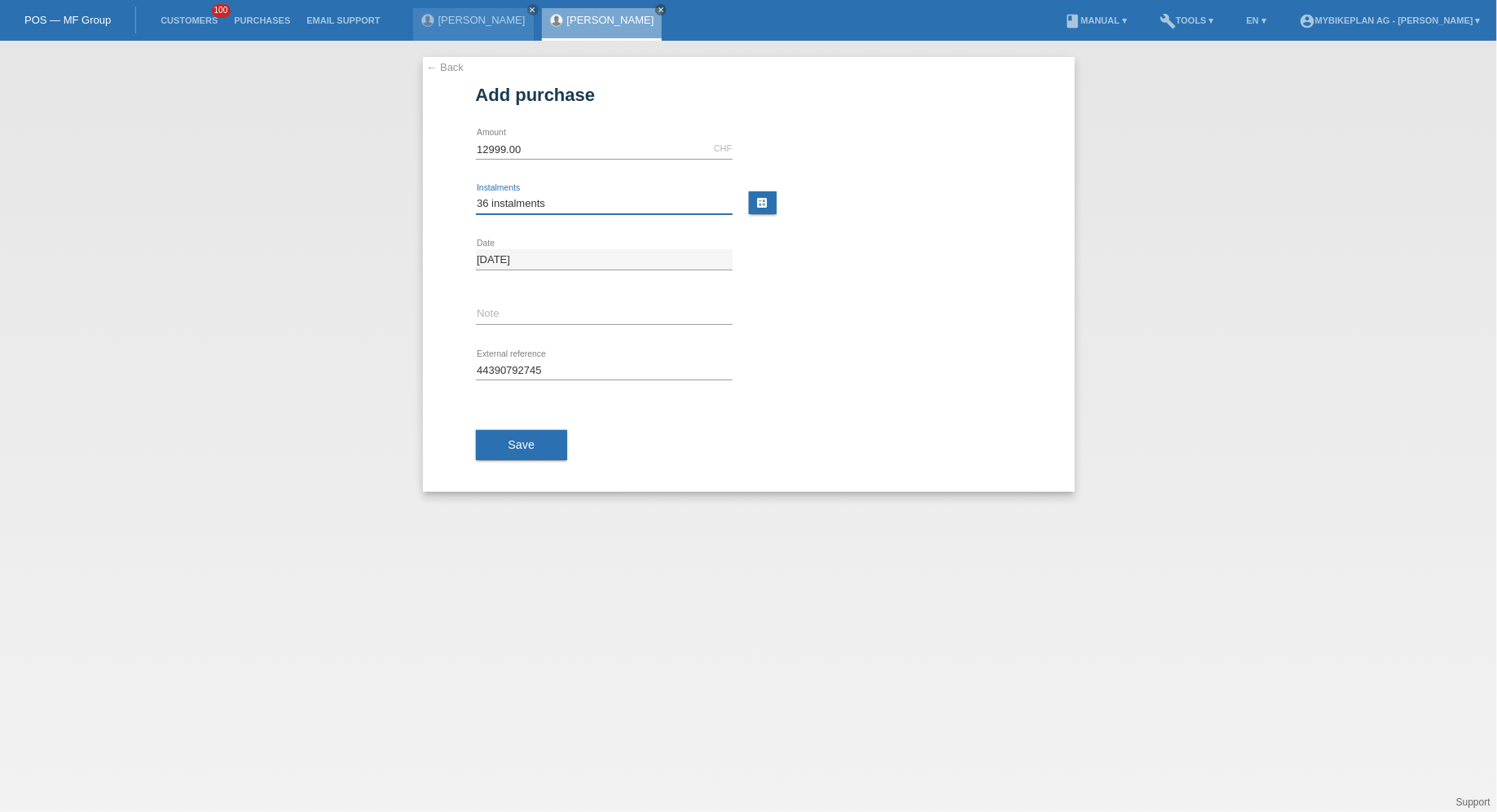
click at [476, 194] on select "Please select 6 instalments 12 instalments 18 instalments 24 instalments 36 ins…" at bounding box center [604, 204] width 256 height 19
click at [490, 448] on button "Save" at bounding box center [522, 445] width 92 height 31
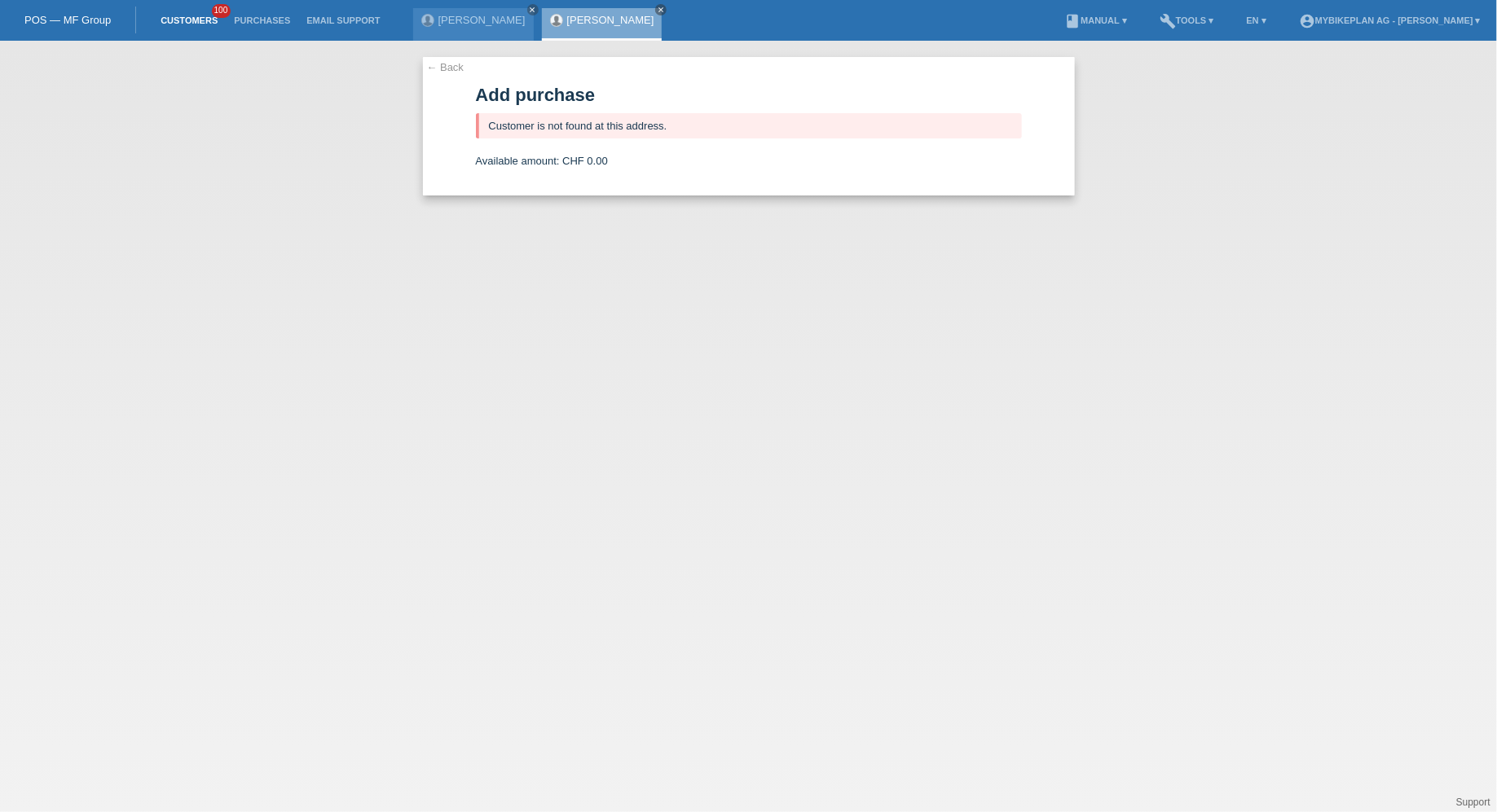
click at [199, 21] on link "Customers" at bounding box center [190, 20] width 74 height 10
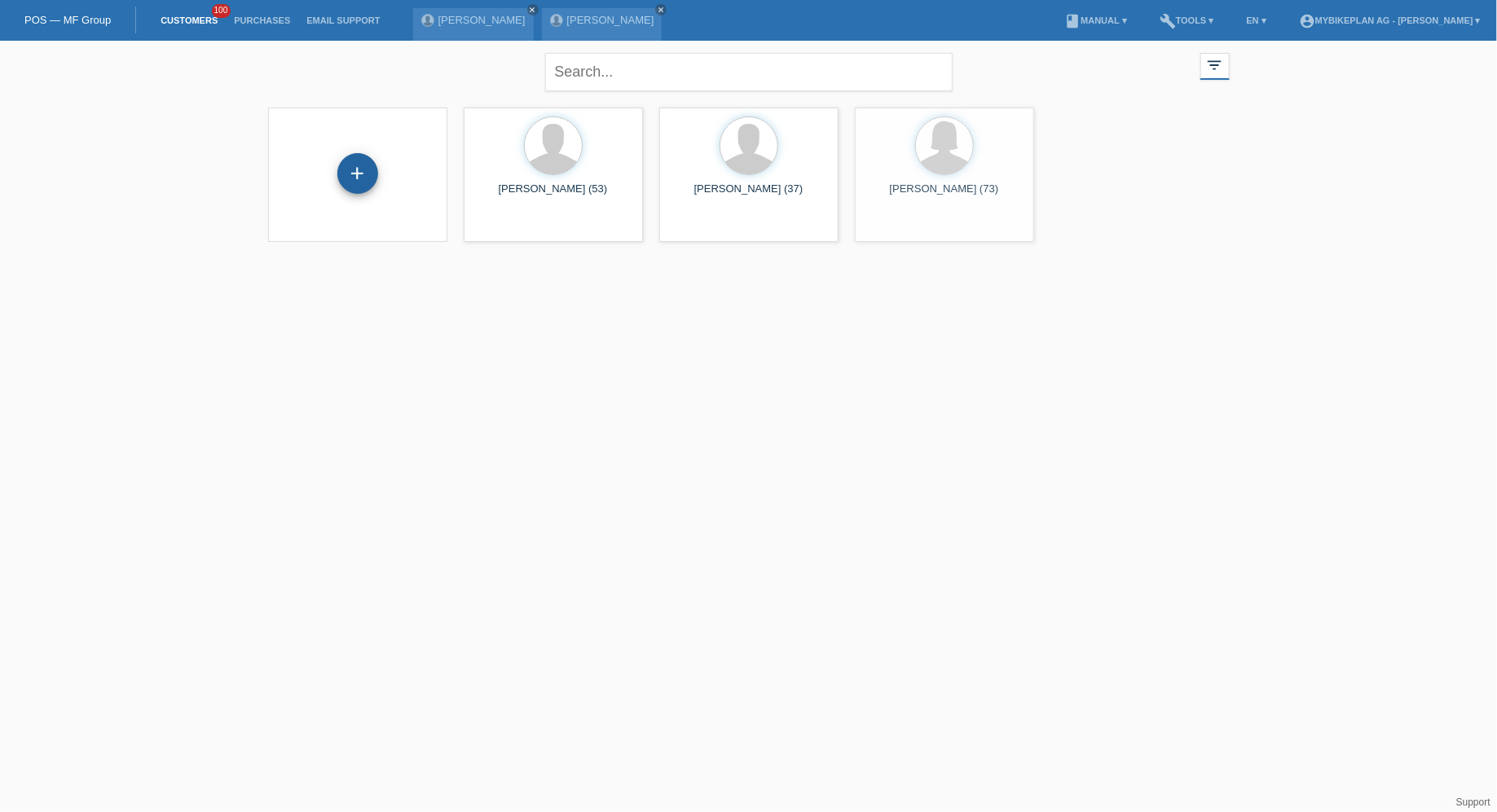
click at [352, 176] on div "+" at bounding box center [357, 173] width 40 height 40
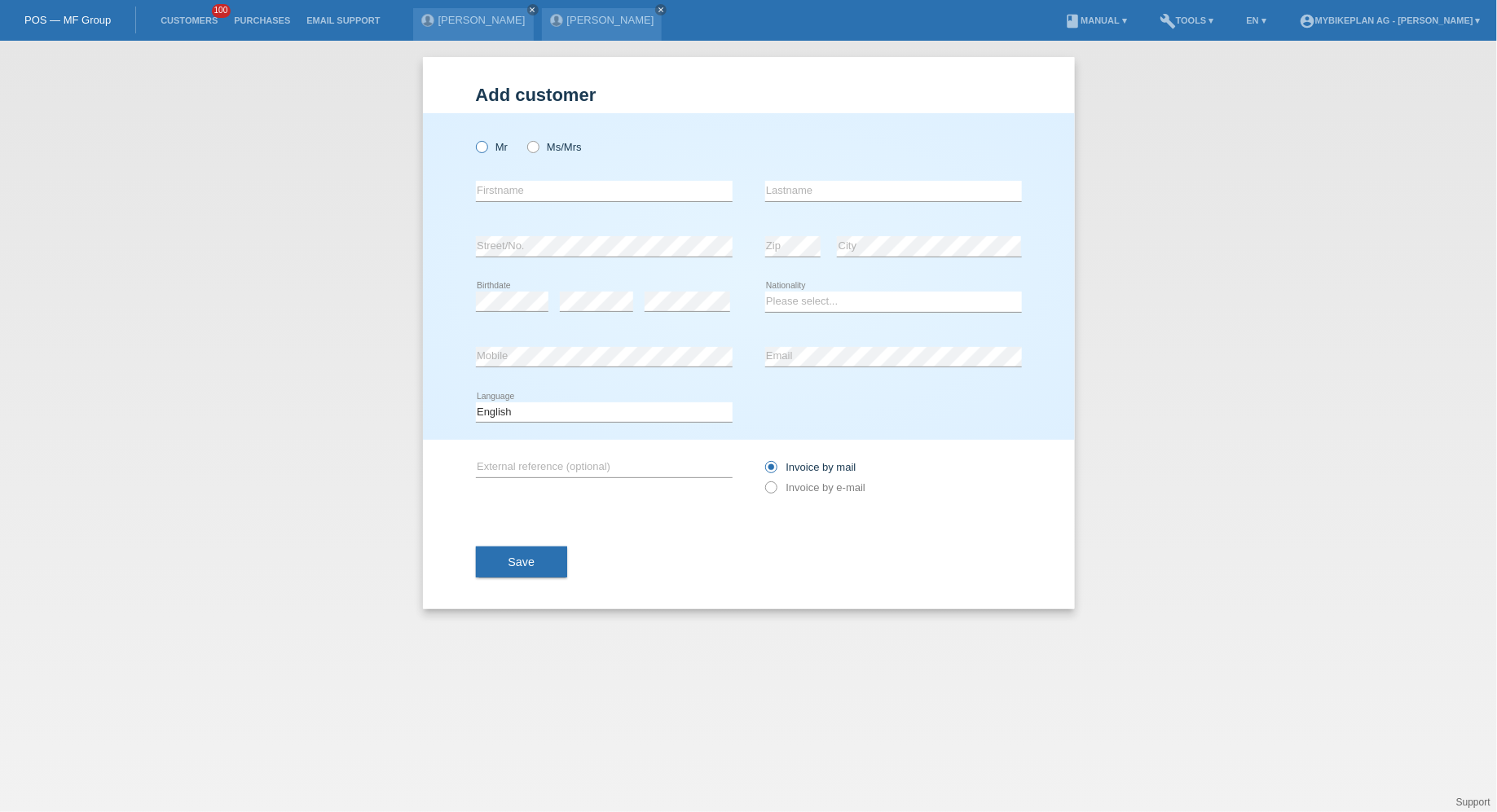
click at [472, 139] on icon at bounding box center [472, 139] width 0 height 0
click at [484, 152] on input "Mr" at bounding box center [481, 147] width 11 height 11
radio input "true"
click at [503, 187] on input "text" at bounding box center [604, 190] width 256 height 20
type input "[PERSON_NAME]"
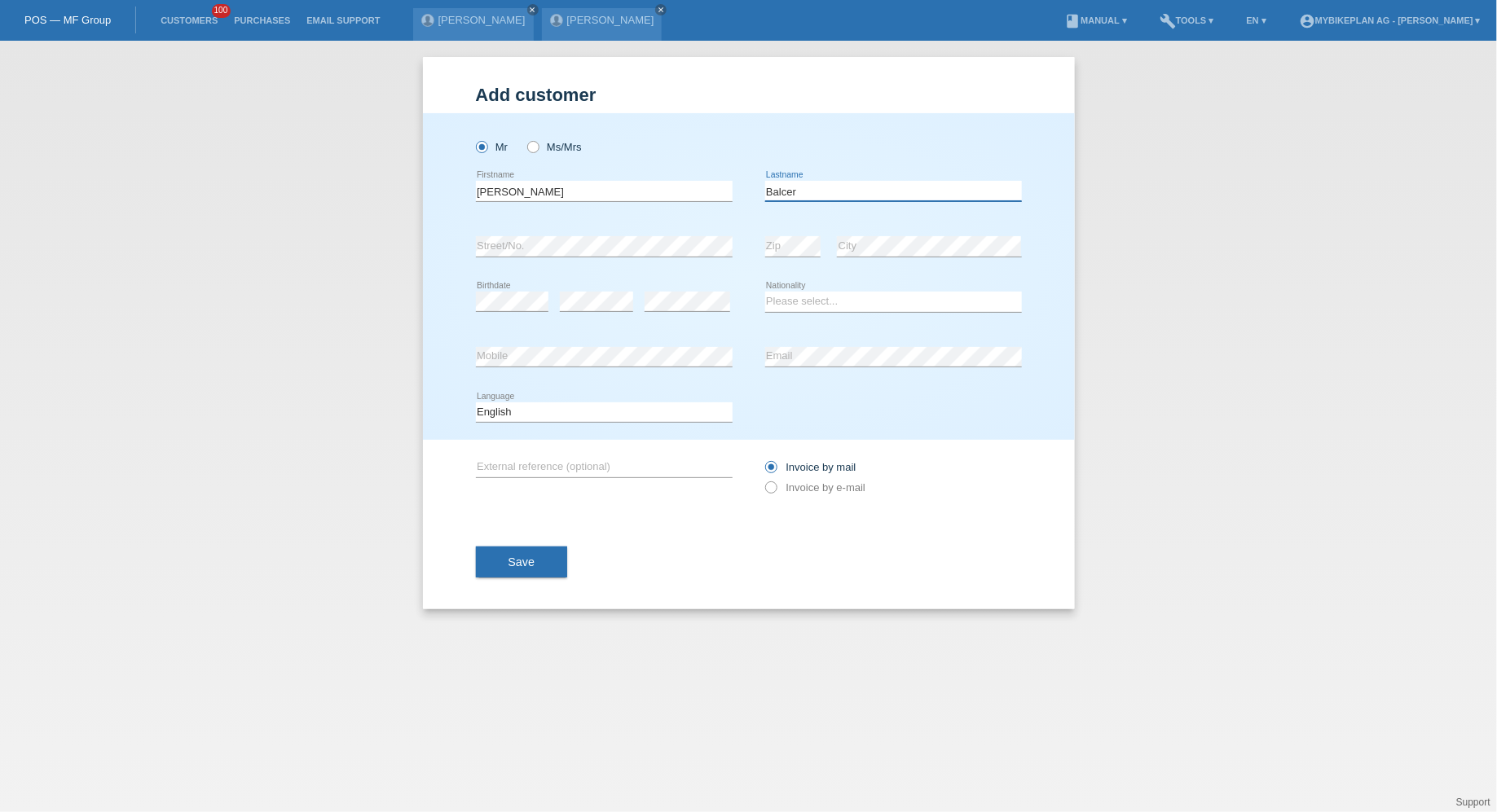
type input "Balcer"
select select "CH"
click at [592, 414] on select "Deutsch Français Italiano English" at bounding box center [604, 413] width 256 height 19
select select "de"
click at [476, 403] on select "Deutsch Français Italiano English" at bounding box center [604, 413] width 256 height 19
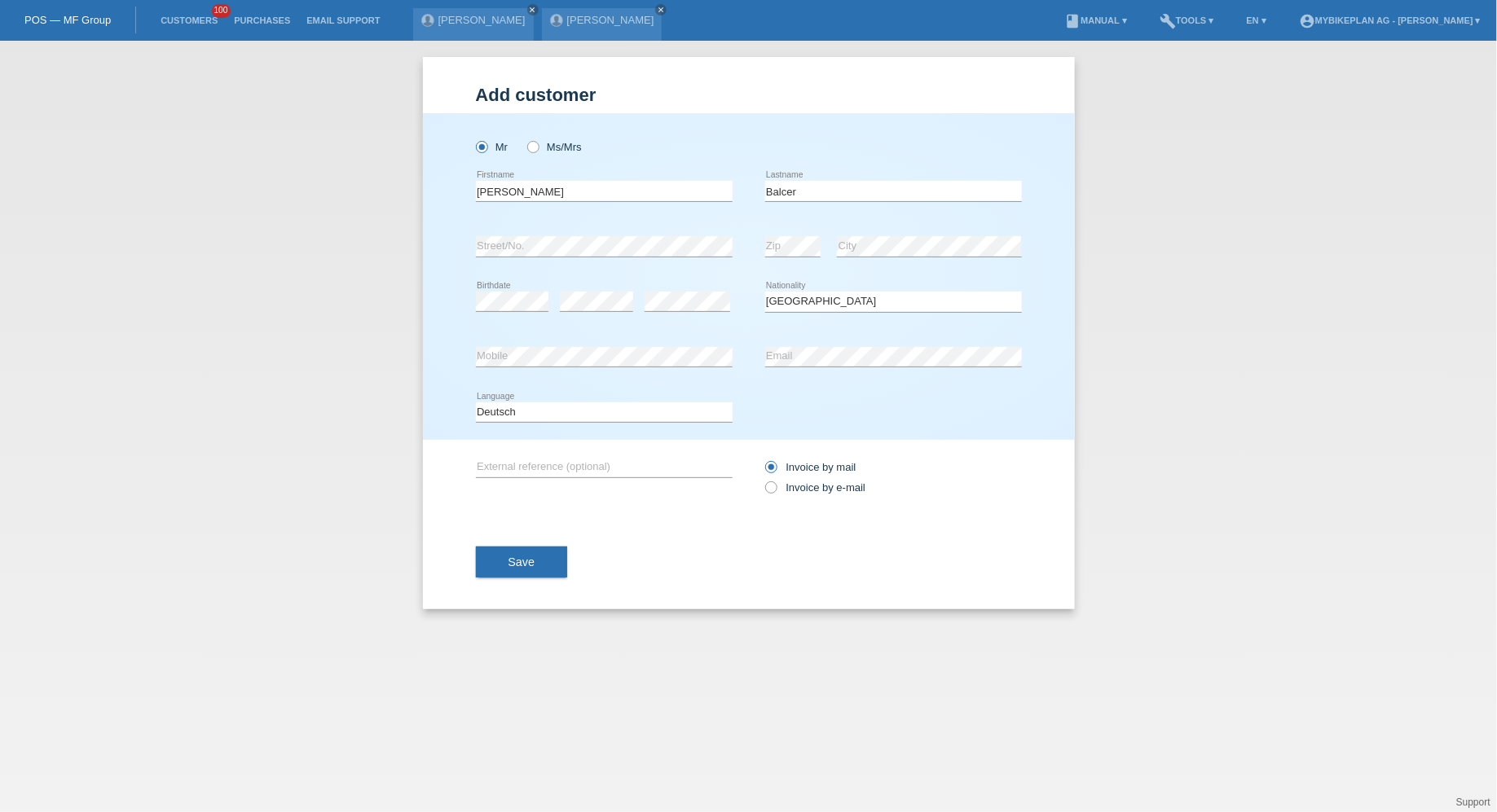
click at [810, 497] on div "Invoice by mail Invoice by e-mail" at bounding box center [894, 478] width 256 height 40
click at [811, 485] on label "Invoice by e-mail" at bounding box center [816, 488] width 101 height 12
click at [776, 485] on input "Invoice by e-mail" at bounding box center [771, 492] width 11 height 20
radio input "true"
click at [503, 576] on button "Save" at bounding box center [522, 562] width 92 height 31
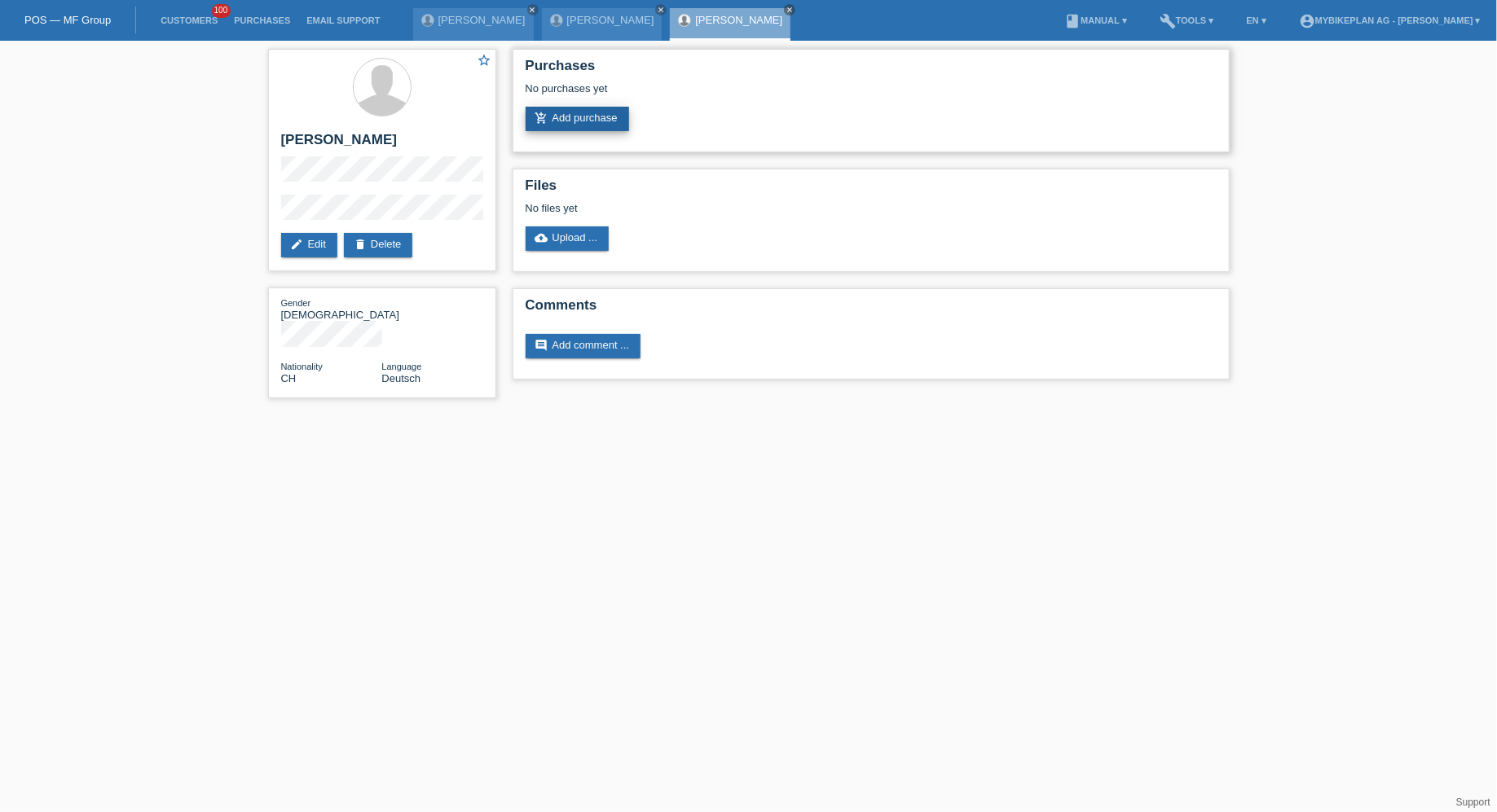
click at [588, 115] on link "add_shopping_cart Add purchase" at bounding box center [578, 119] width 104 height 25
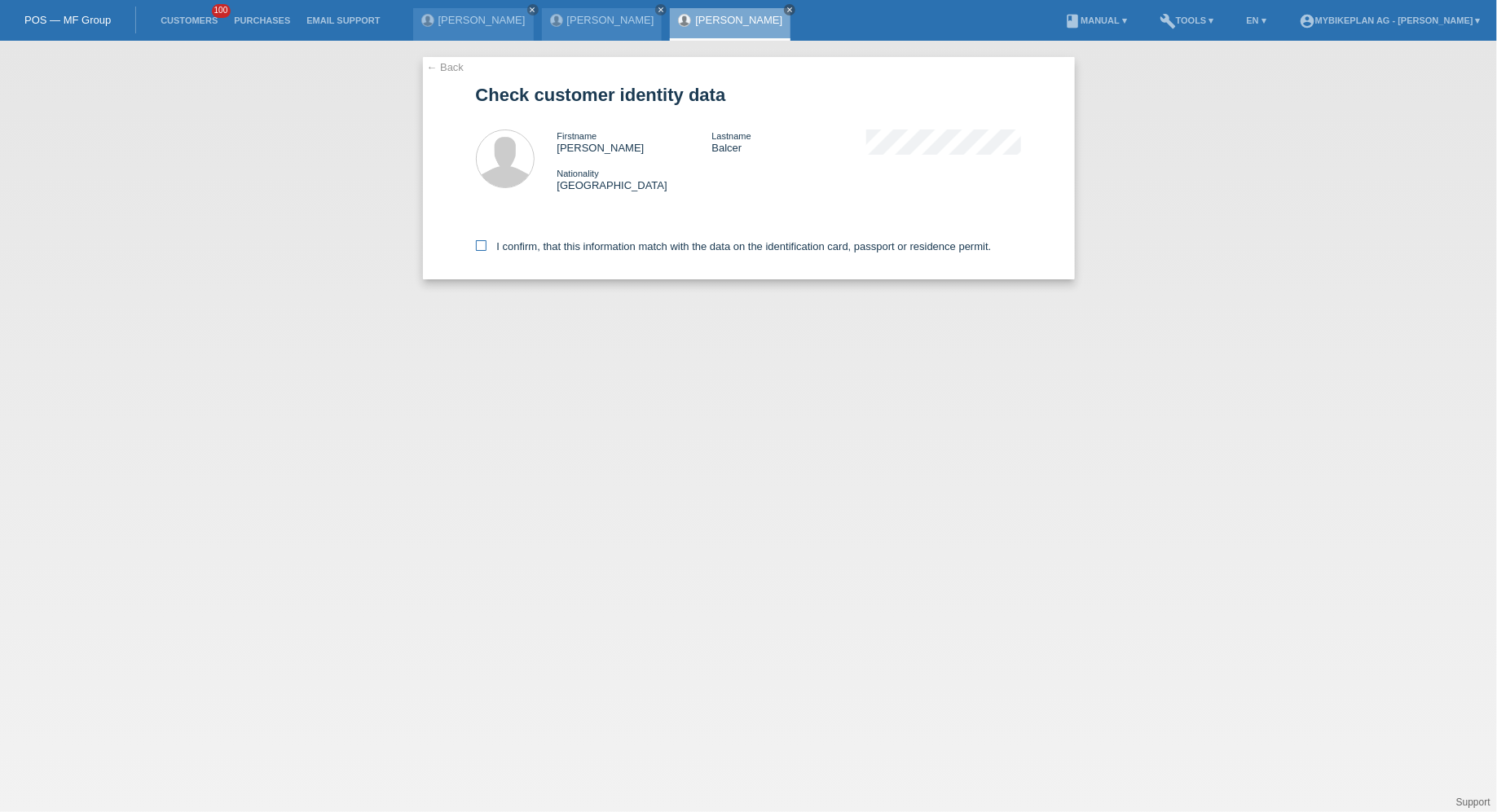
click at [533, 249] on label "I confirm, that this information match with the data on the identification card…" at bounding box center [734, 247] width 516 height 12
click at [486, 249] on input "I confirm, that this information match with the data on the identification card…" at bounding box center [481, 246] width 11 height 11
checkbox input "true"
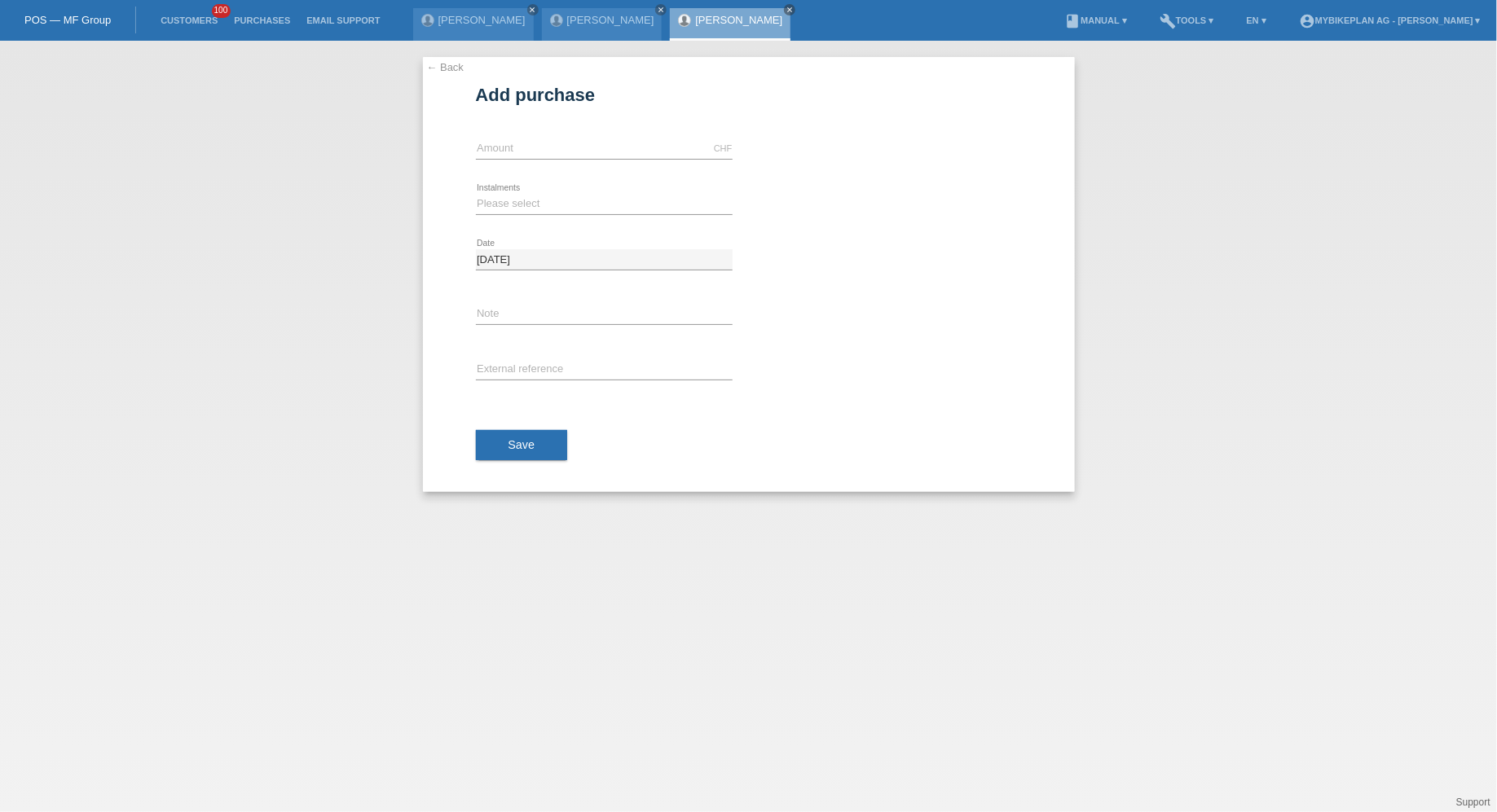
click at [539, 164] on div "CHF error Amount" at bounding box center [604, 148] width 256 height 55
click at [544, 160] on div "CHF error Amount" at bounding box center [604, 148] width 256 height 55
click at [561, 146] on input "text" at bounding box center [604, 148] width 256 height 20
type input "4490.00"
click at [492, 198] on select "Please select 6 instalments 12 instalments 18 instalments 24 instalments 36 ins…" at bounding box center [604, 204] width 256 height 19
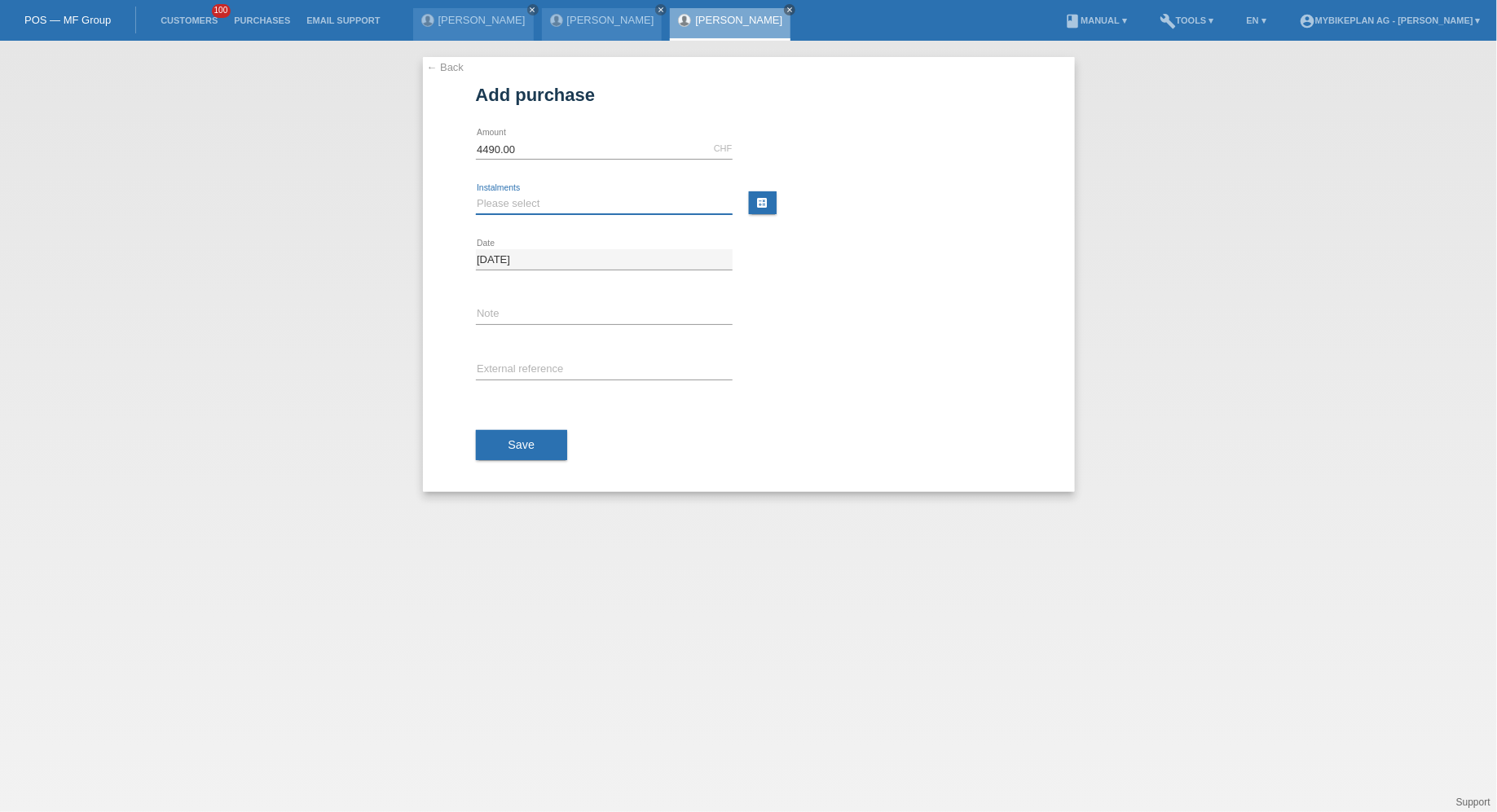
select select "486"
click at [476, 194] on select "Please select 6 instalments 12 instalments 18 instalments 24 instalments 36 ins…" at bounding box center [604, 204] width 256 height 19
click at [510, 360] on input "text" at bounding box center [604, 370] width 256 height 20
paste input "44392503047"
type input "44392503047"
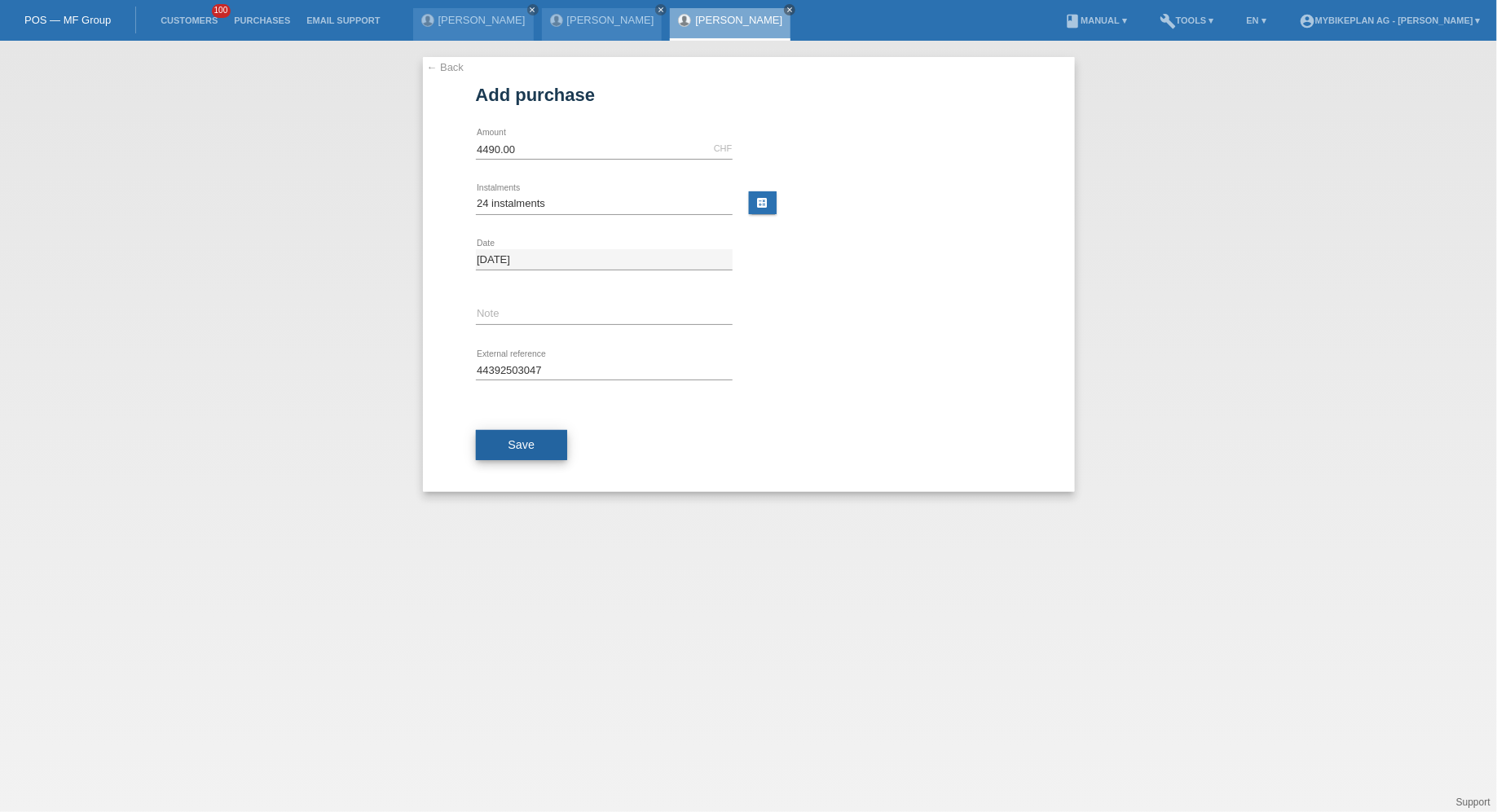
click at [509, 430] on button "Save" at bounding box center [522, 445] width 92 height 31
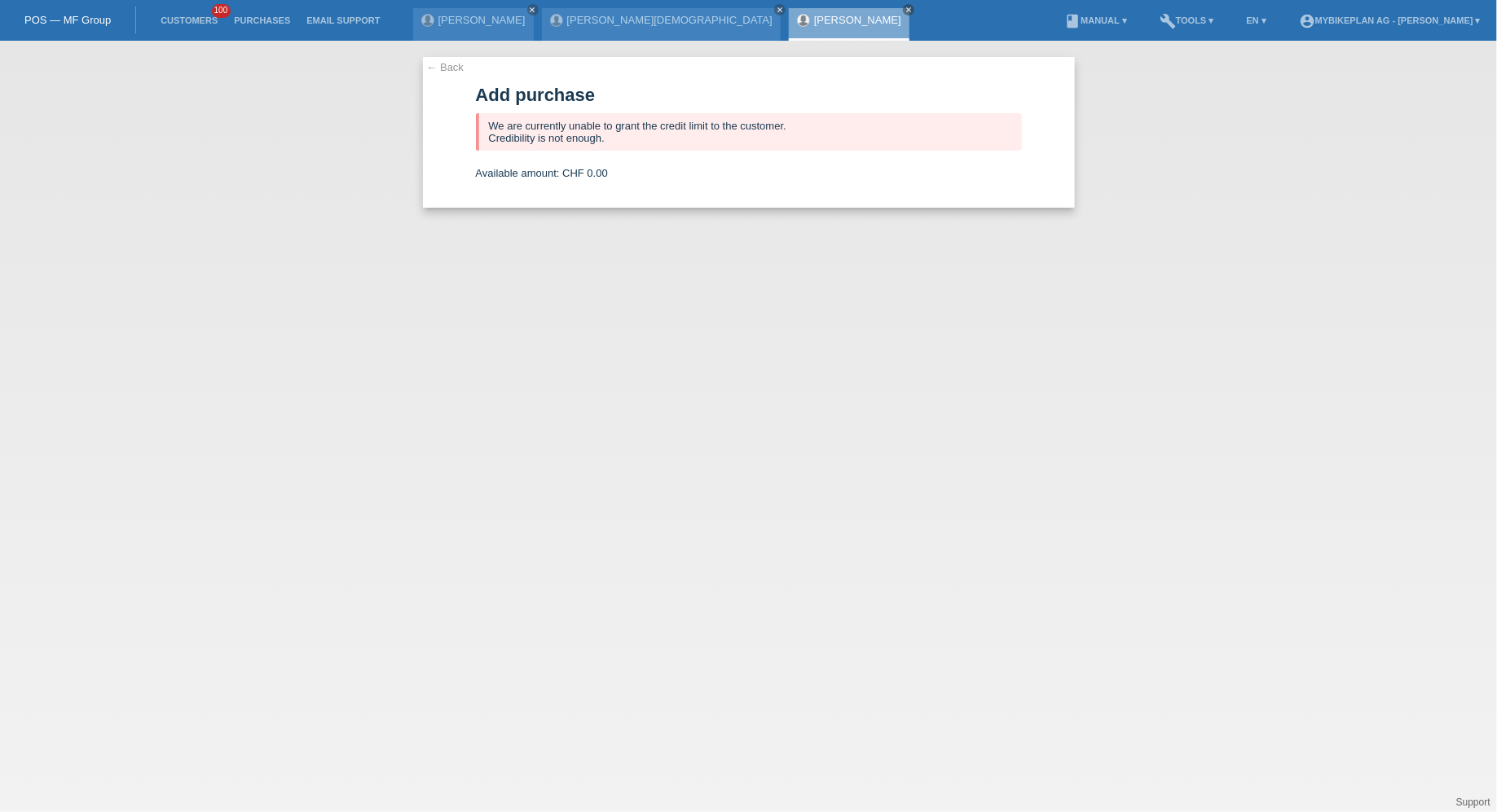
click at [183, 17] on link "Customers" at bounding box center [190, 20] width 74 height 10
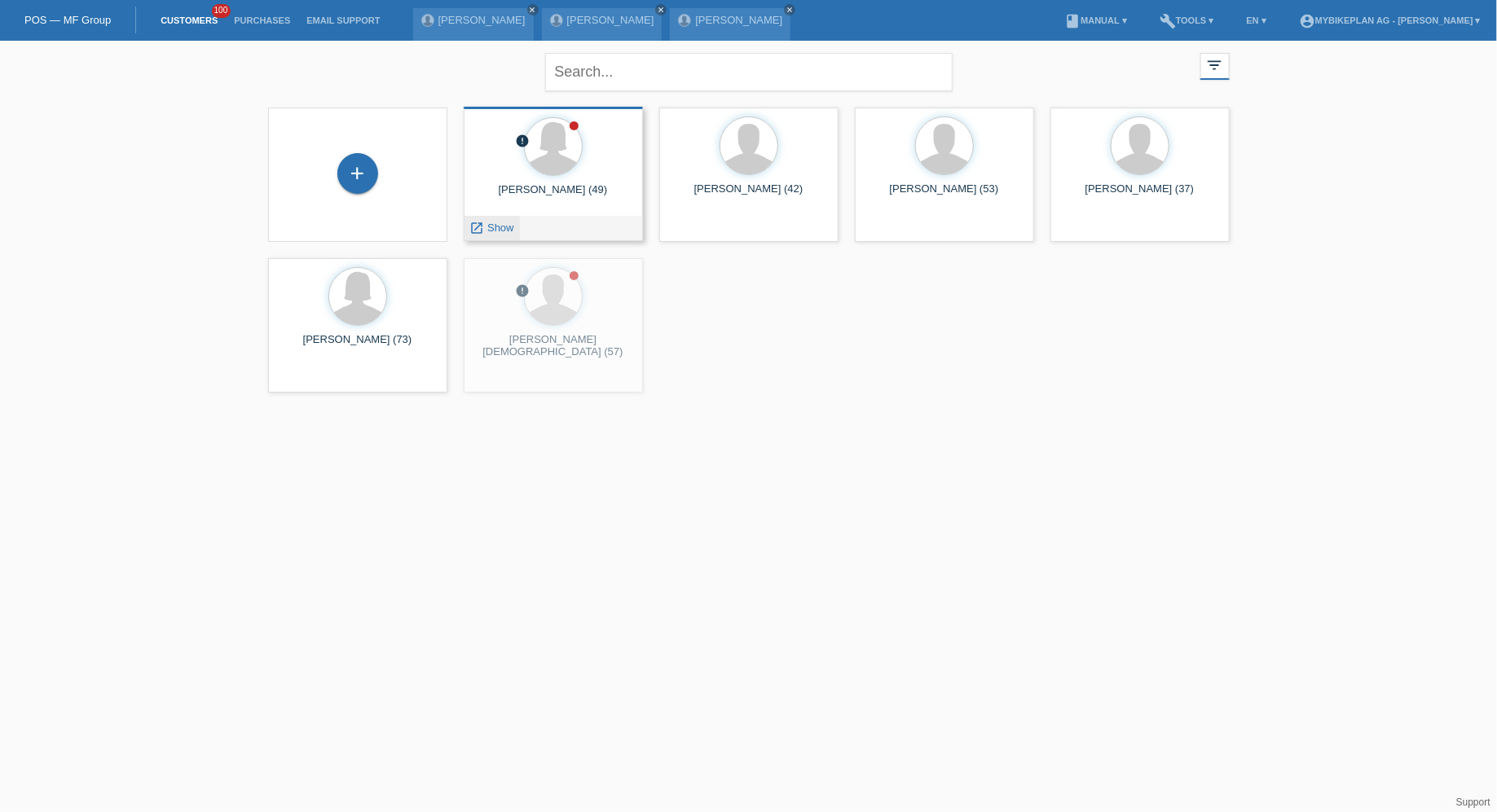
click at [469, 235] on div "launch Show" at bounding box center [492, 228] width 55 height 25
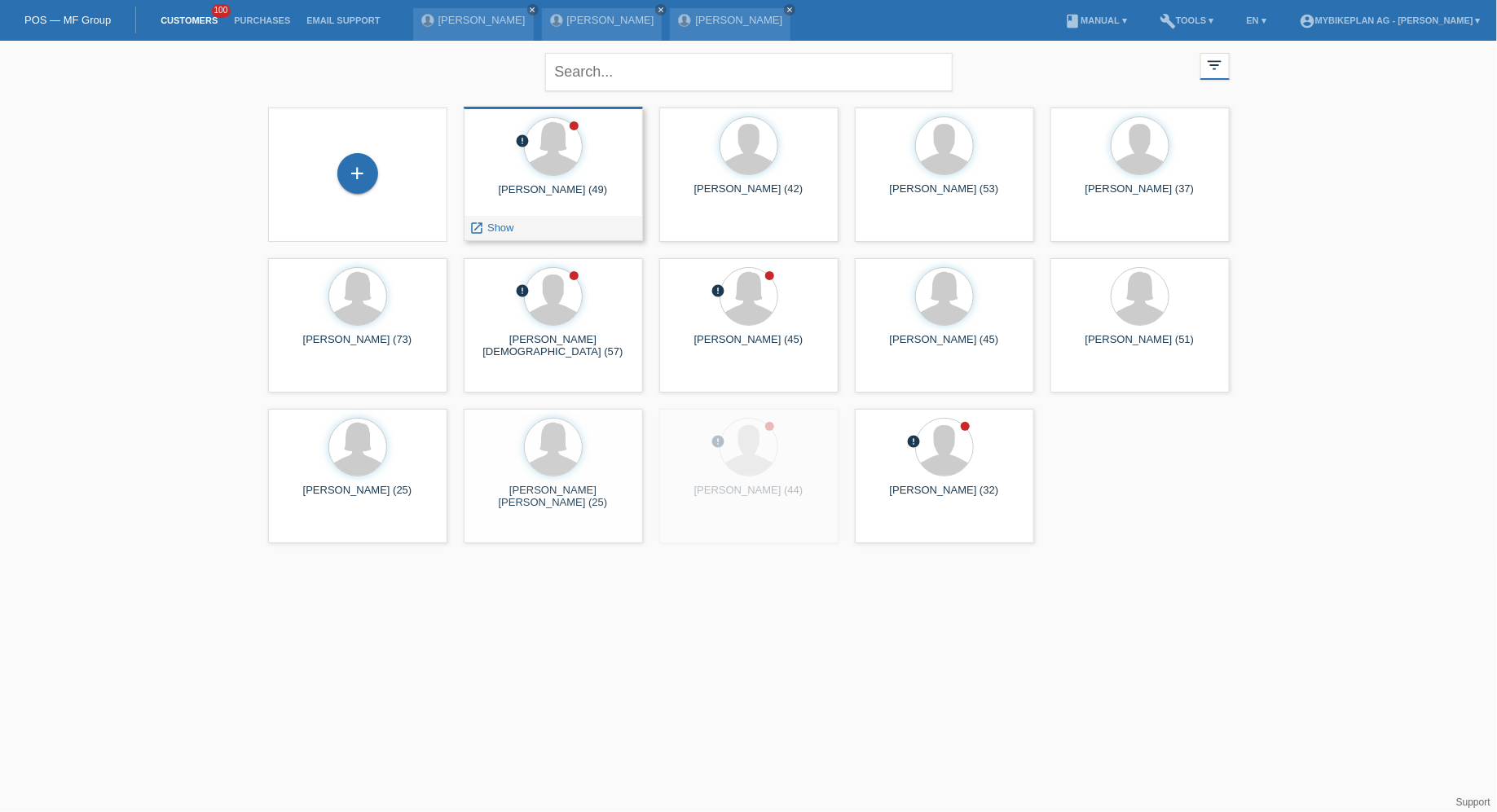
click at [484, 226] on link "launch Show" at bounding box center [493, 227] width 44 height 12
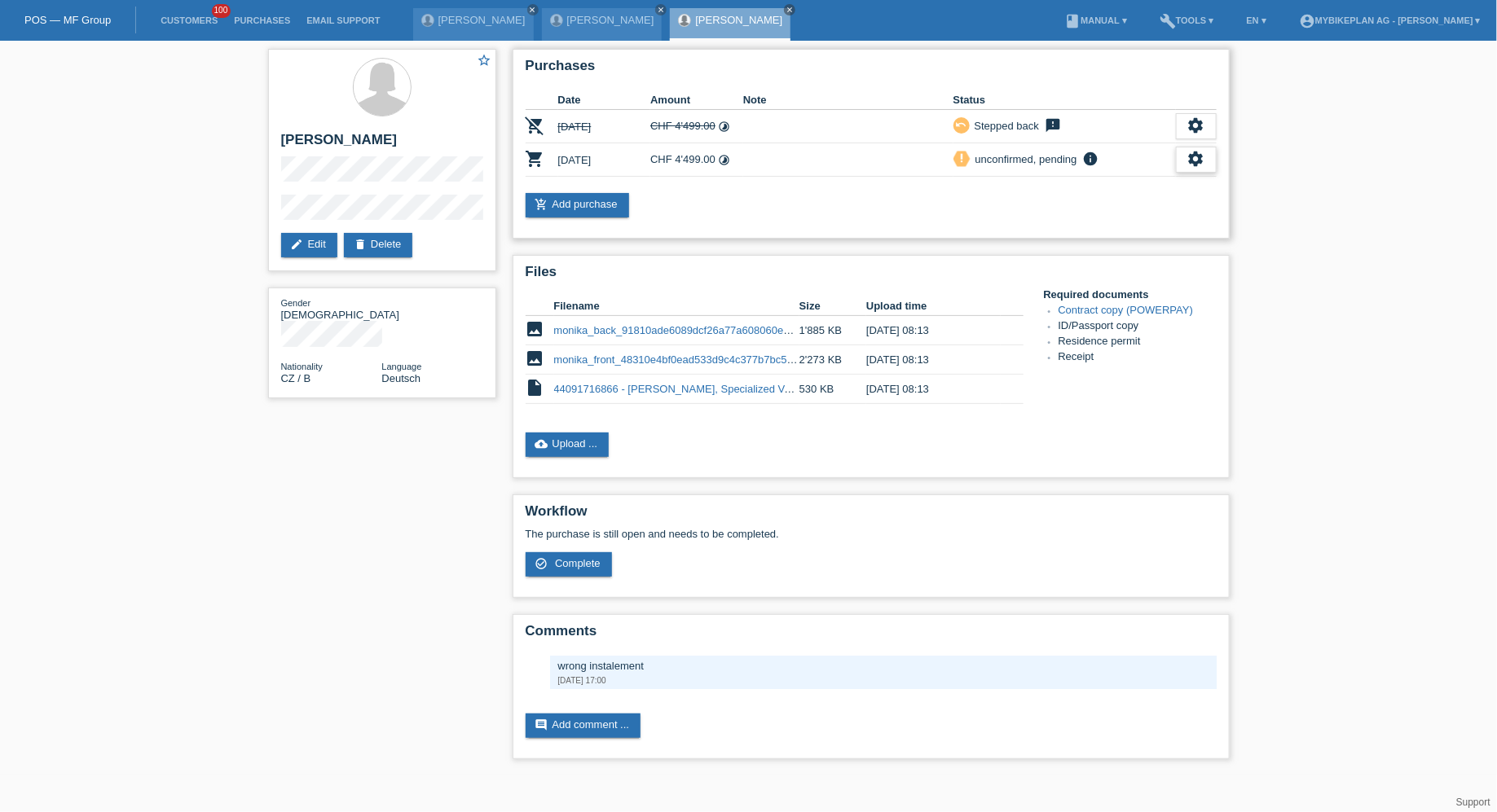
click at [1185, 157] on div "settings" at bounding box center [1196, 160] width 40 height 26
click at [1139, 176] on div "fullscreen Show" at bounding box center [1091, 185] width 246 height 25
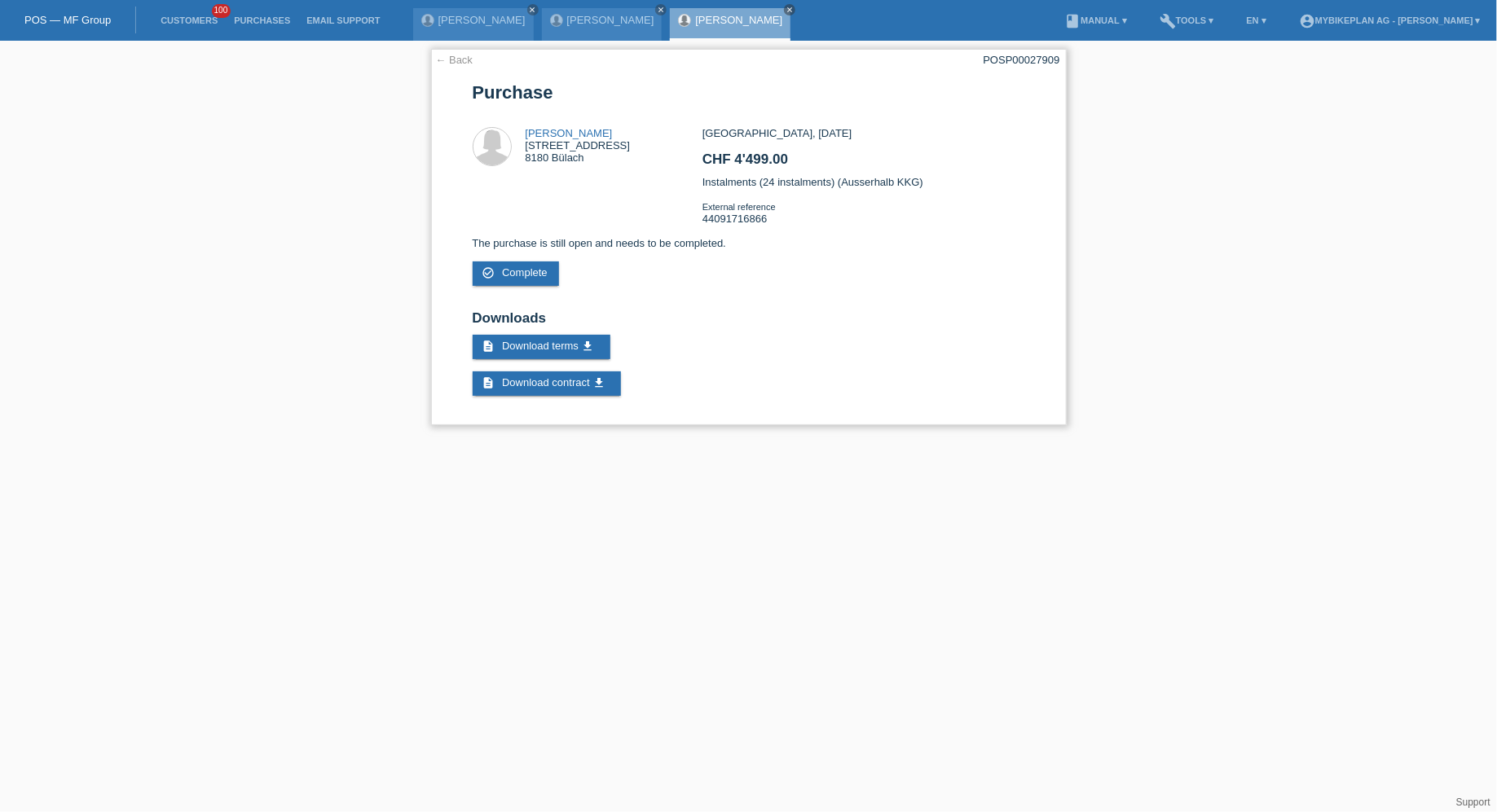
click at [450, 56] on link "← Back" at bounding box center [455, 60] width 38 height 12
